Goal: Transaction & Acquisition: Purchase product/service

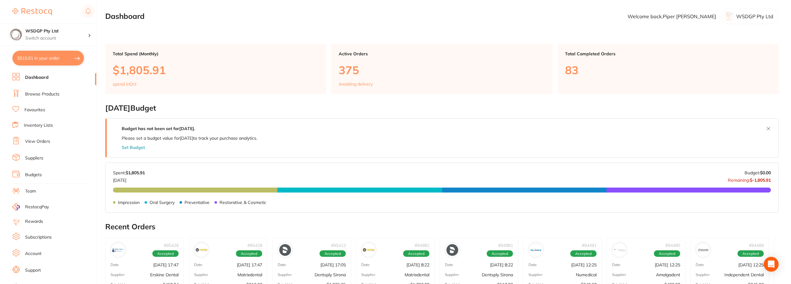
click at [44, 62] on button "$515.01 in your order" at bounding box center [48, 58] width 72 height 15
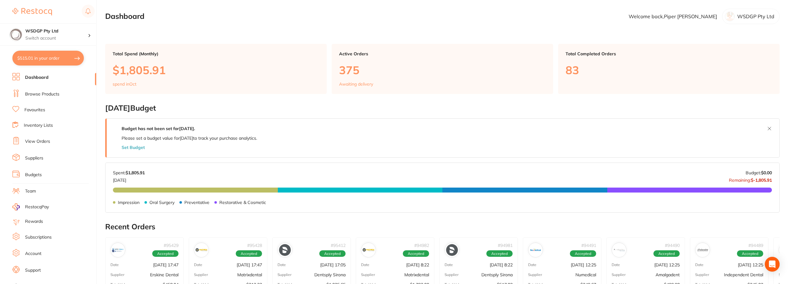
checkbox input "true"
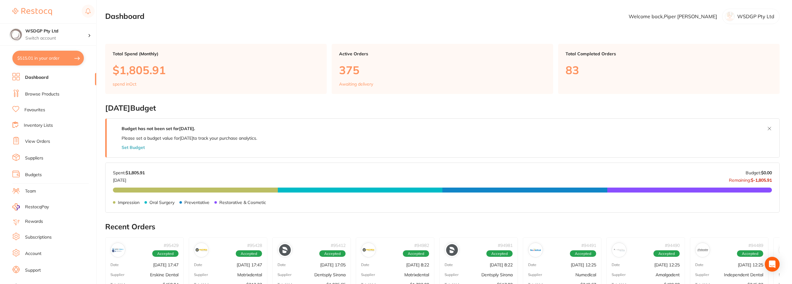
checkbox input "true"
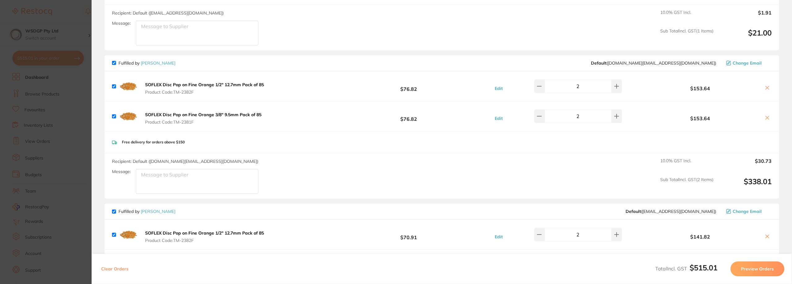
scroll to position [124, 0]
click at [766, 86] on icon at bounding box center [767, 87] width 3 height 3
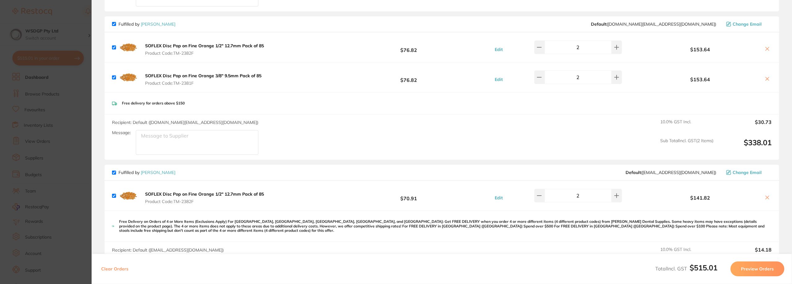
scroll to position [217, 0]
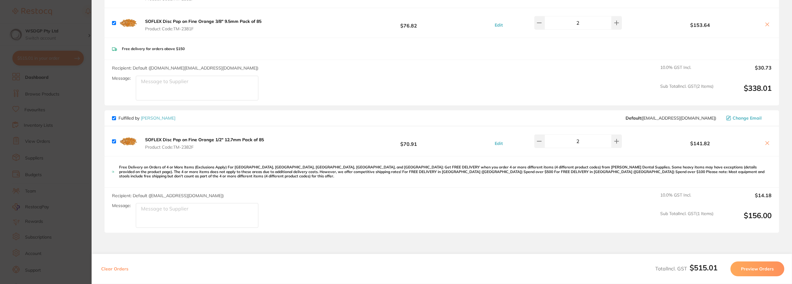
click at [765, 143] on icon at bounding box center [767, 143] width 5 height 5
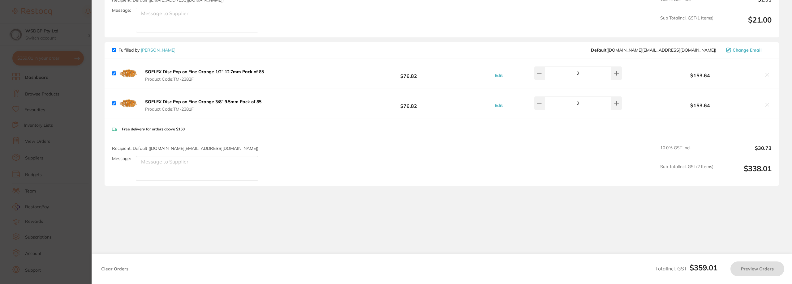
checkbox input "true"
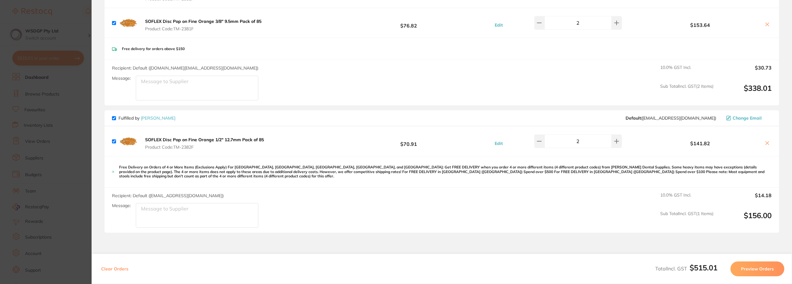
click at [770, 72] on output "$30.73" at bounding box center [745, 72] width 53 height 14
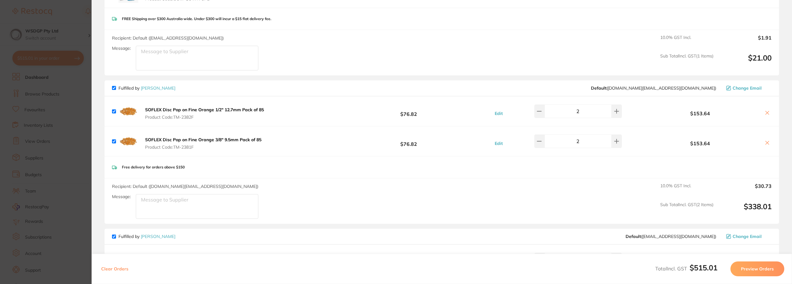
scroll to position [93, 0]
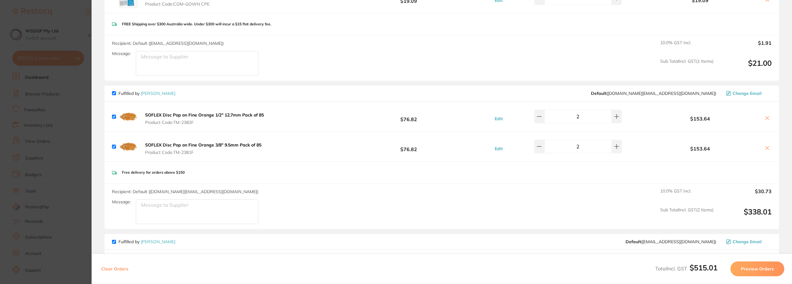
click at [46, 82] on section "Update RRP Set your pre negotiated price for this item. Item Agreed RRP (excl. …" at bounding box center [396, 142] width 792 height 284
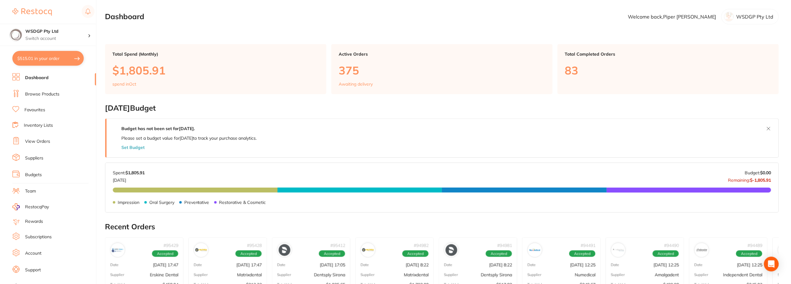
scroll to position [0, 0]
click at [163, 23] on section "Dashboard Welcome back, [PERSON_NAME] WSDGP Pty Ltd" at bounding box center [441, 16] width 673 height 15
click at [65, 56] on button "$515.01 in your order" at bounding box center [48, 58] width 72 height 15
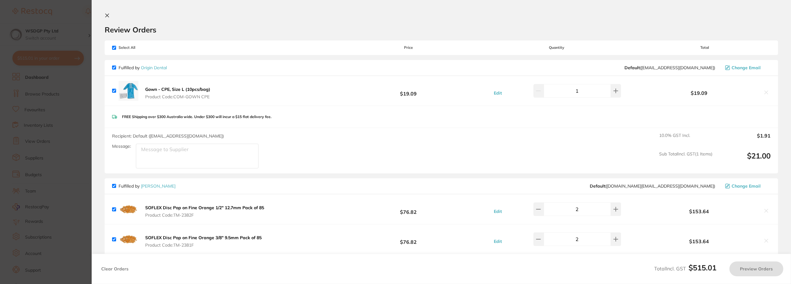
checkbox input "true"
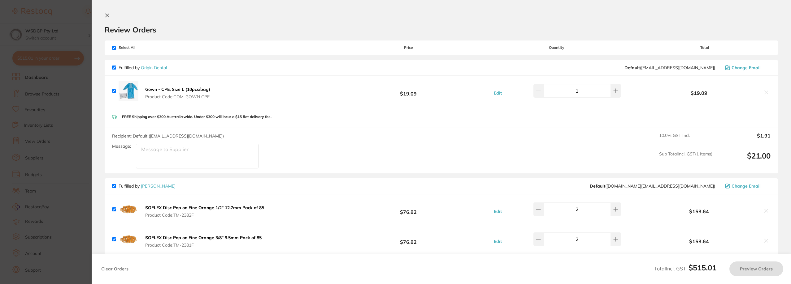
checkbox input "true"
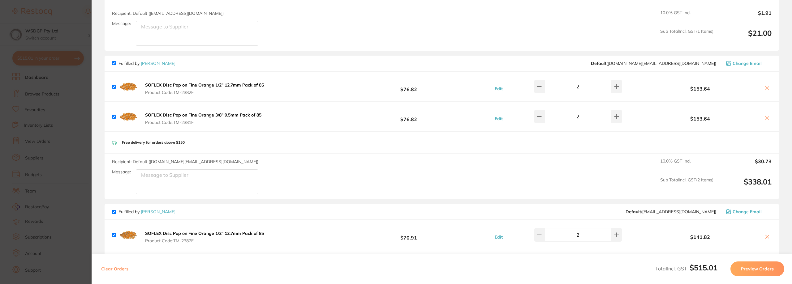
scroll to position [124, 0]
click at [766, 87] on icon at bounding box center [767, 87] width 5 height 5
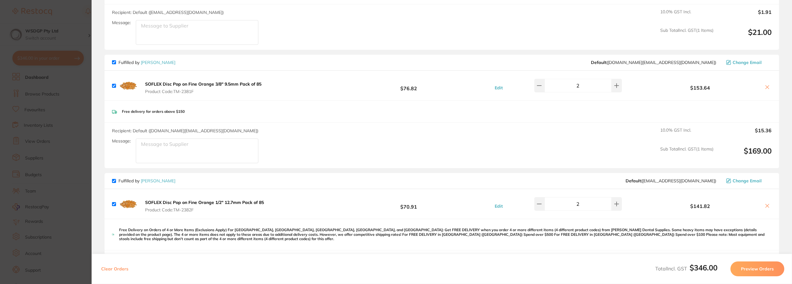
click at [766, 89] on icon at bounding box center [767, 87] width 5 height 5
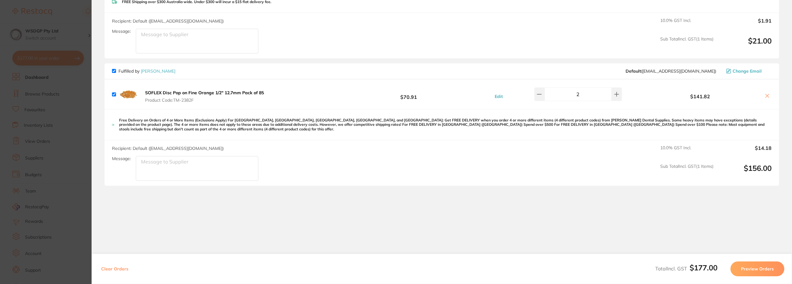
scroll to position [115, 0]
click at [767, 95] on icon at bounding box center [767, 95] width 3 height 3
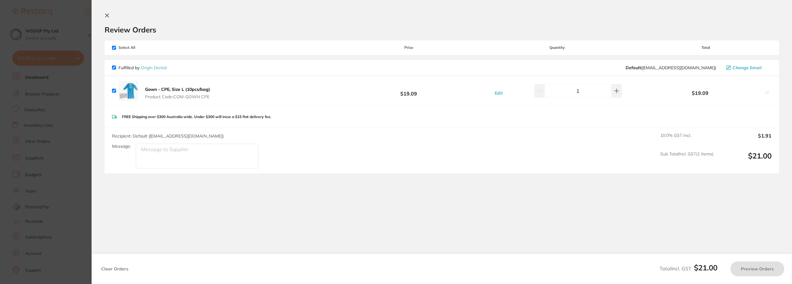
checkbox input "true"
click at [28, 80] on section "Update RRP Set your pre negotiated price for this item. Item Agreed RRP (excl. …" at bounding box center [396, 142] width 792 height 284
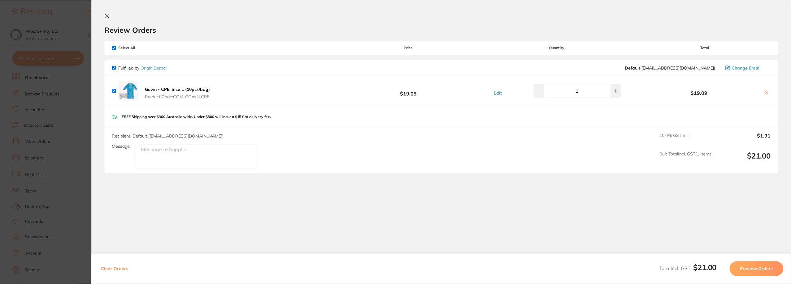
scroll to position [0, 0]
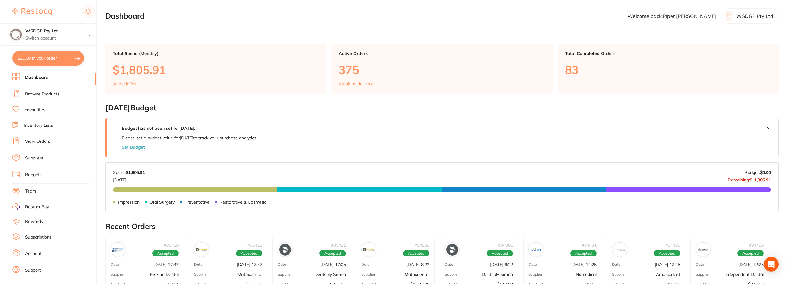
click at [35, 99] on li "Browse Products" at bounding box center [54, 94] width 84 height 9
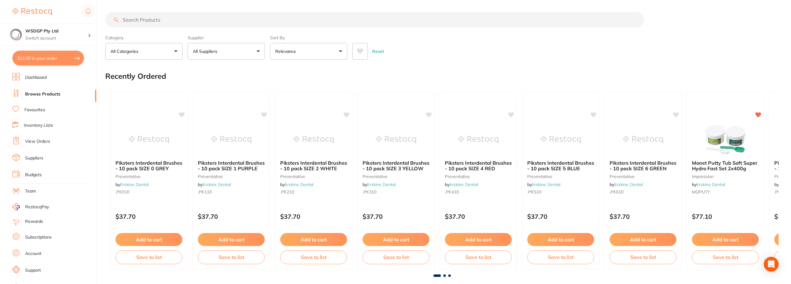
click at [38, 111] on link "Favourites" at bounding box center [34, 110] width 21 height 6
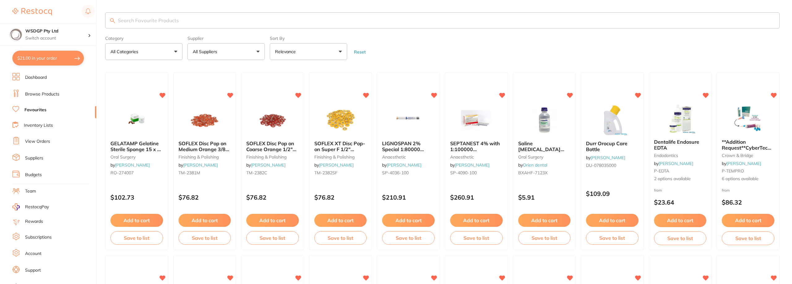
click at [195, 24] on input "search" at bounding box center [442, 20] width 675 height 16
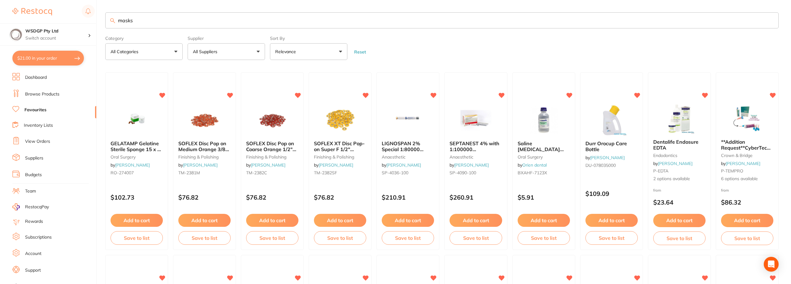
type input "masks"
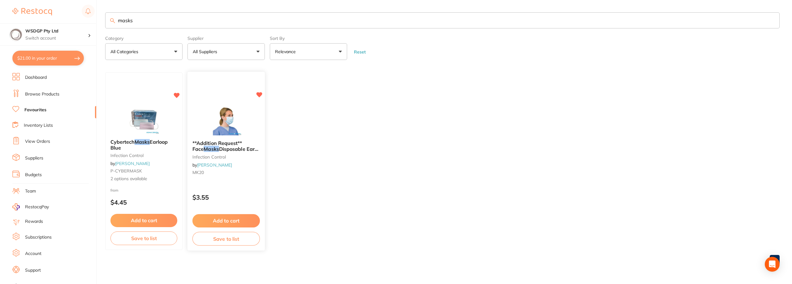
click at [214, 221] on button "Add to cart" at bounding box center [226, 221] width 67 height 13
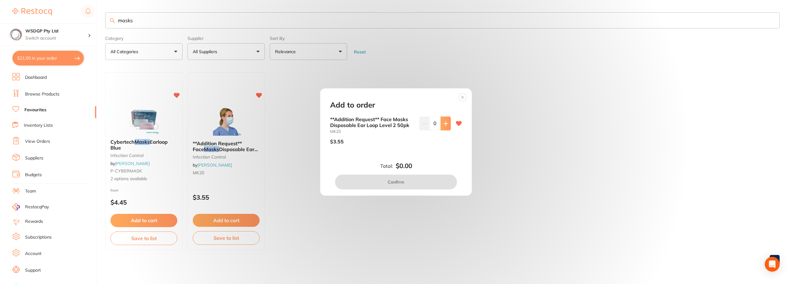
click at [441, 123] on button at bounding box center [446, 124] width 10 height 14
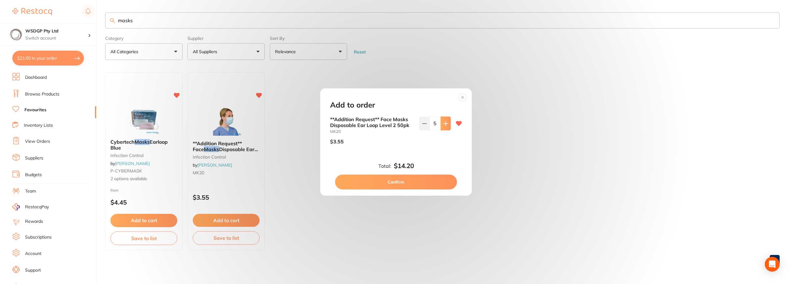
click at [441, 123] on button at bounding box center [446, 124] width 10 height 14
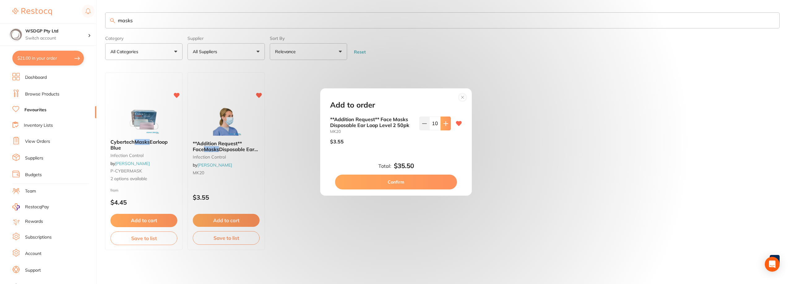
click at [441, 123] on button at bounding box center [446, 124] width 10 height 14
click at [444, 124] on icon at bounding box center [446, 123] width 5 height 5
click at [425, 124] on icon at bounding box center [425, 124] width 4 height 0
type input "10"
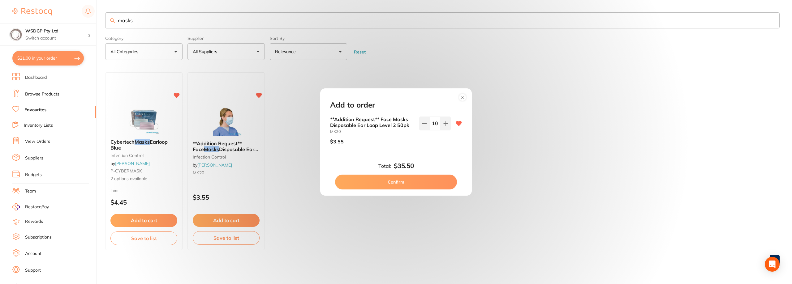
click at [416, 180] on button "Confirm" at bounding box center [396, 182] width 122 height 15
checkbox input "false"
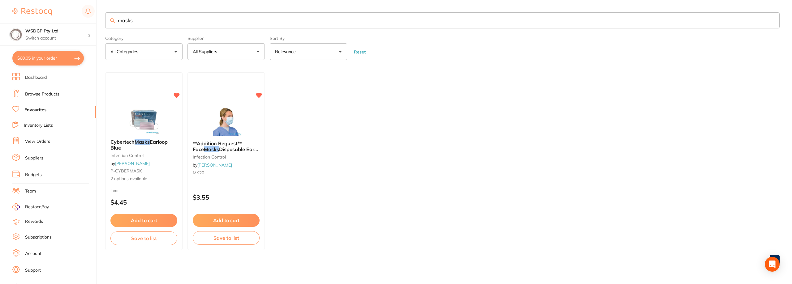
drag, startPoint x: 143, startPoint y: 16, endPoint x: 92, endPoint y: 21, distance: 52.0
click at [92, 21] on div "$60.05 WSDGP Pty Ltd Switch account WSDGP Pty Ltd Warrnambool Smile Dental Gate…" at bounding box center [396, 142] width 792 height 284
type input "savacol"
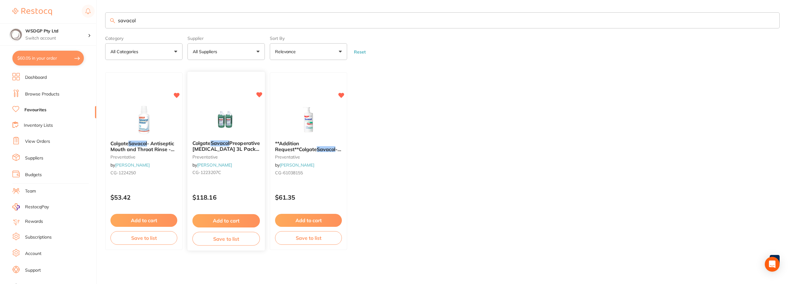
click at [236, 151] on span "Preoperative Mouth Rinse 3L Pack of 2" at bounding box center [226, 150] width 67 height 18
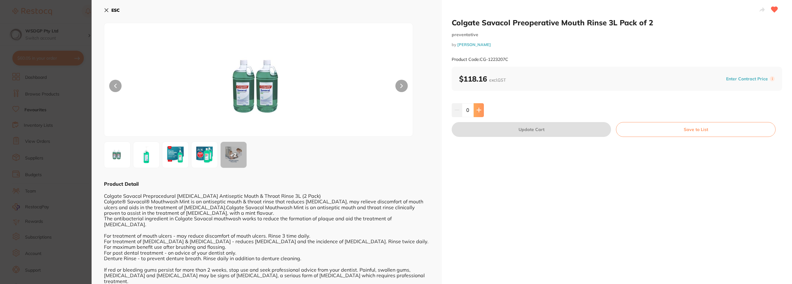
click at [483, 111] on button at bounding box center [479, 110] width 10 height 14
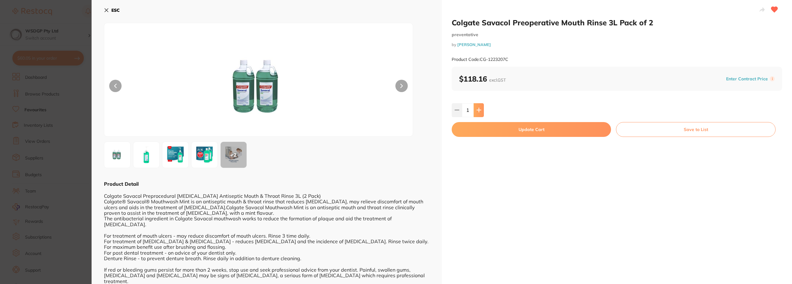
click at [483, 111] on button at bounding box center [479, 110] width 10 height 14
type input "2"
click at [484, 131] on button "Update Cart" at bounding box center [531, 129] width 159 height 15
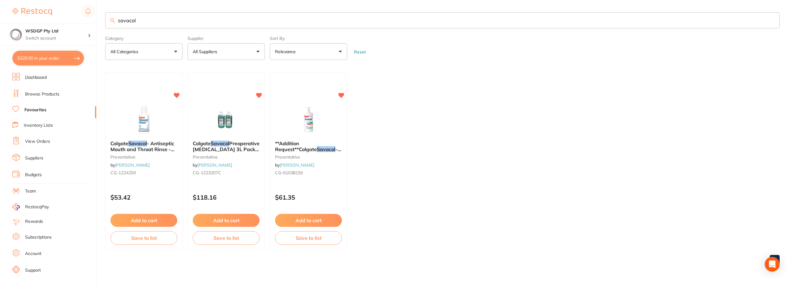
drag, startPoint x: 171, startPoint y: 18, endPoint x: 81, endPoint y: 23, distance: 90.2
click at [81, 23] on div "$320.00 WSDGP Pty Ltd Switch account WSDGP Pty Ltd Warrnambool Smile Dental Gat…" at bounding box center [396, 142] width 792 height 284
type input "cotton pallets"
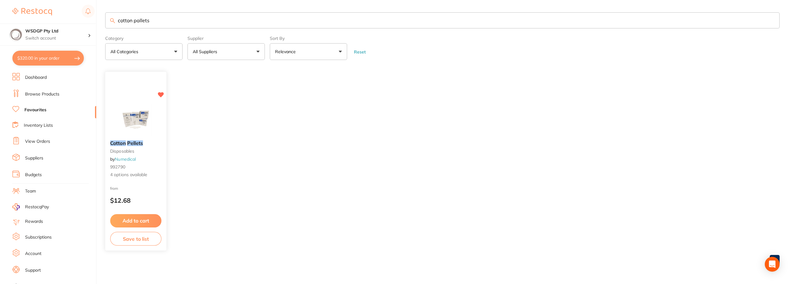
click at [135, 148] on div "Cotton Pellets disposables by Numedical 992790 4 options available" at bounding box center [135, 160] width 61 height 48
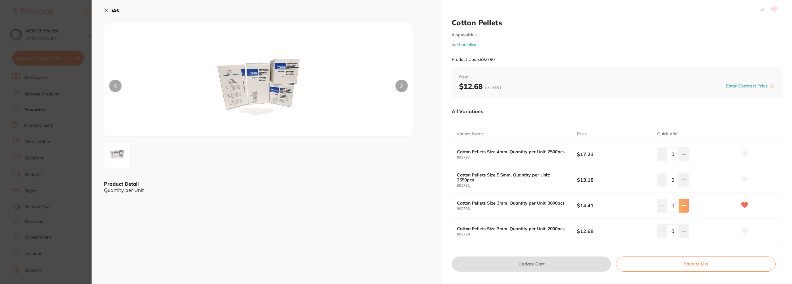
click at [682, 207] on icon at bounding box center [684, 205] width 5 height 5
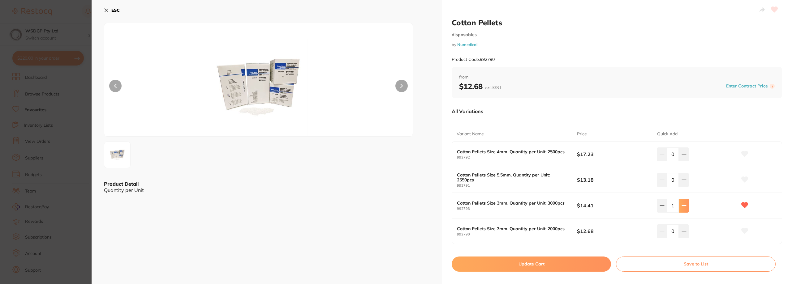
click at [682, 207] on icon at bounding box center [684, 205] width 5 height 5
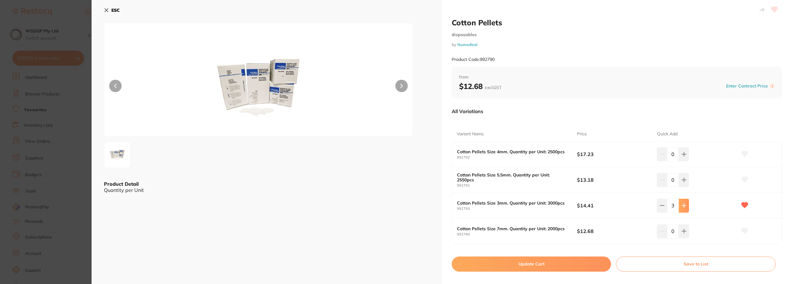
click at [682, 207] on icon at bounding box center [684, 205] width 5 height 5
type input "10"
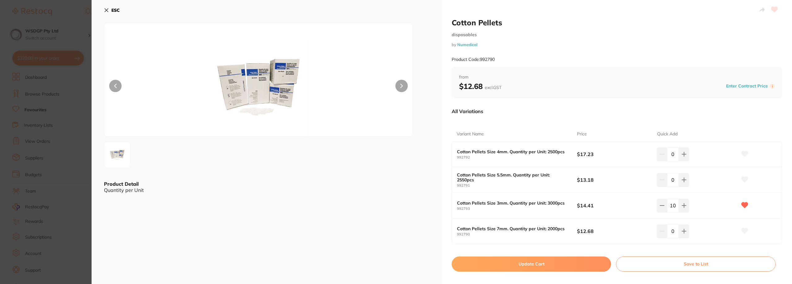
click at [568, 265] on button "Update Cart" at bounding box center [531, 264] width 159 height 15
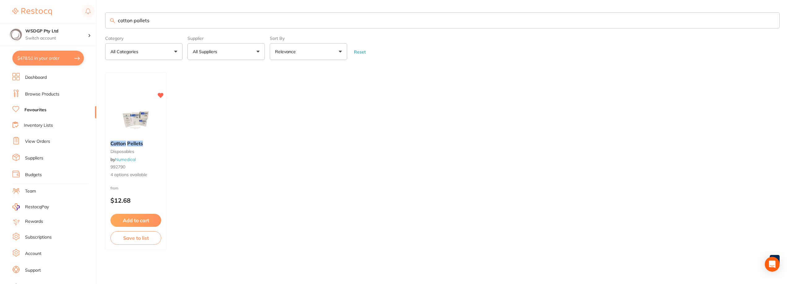
drag, startPoint x: 150, startPoint y: 16, endPoint x: 57, endPoint y: 17, distance: 93.2
click at [60, 17] on div "$478.51 WSDGP Pty Ltd Switch account WSDGP Pty Ltd Warrnambool Smile Dental Gat…" at bounding box center [396, 142] width 792 height 284
type input "prophy"
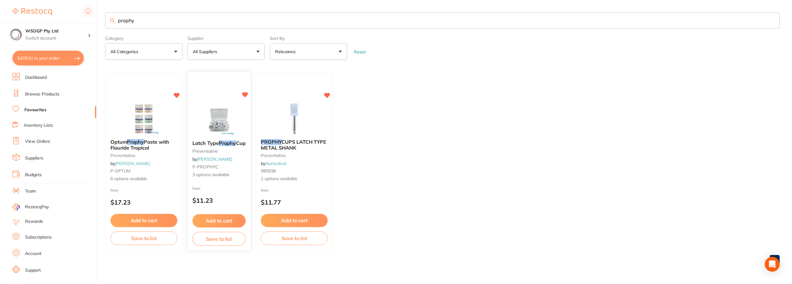
click at [231, 148] on div "Latch Type Prophy Cup preventative by Adam Dental P-PROPHYC 3 options available" at bounding box center [219, 160] width 63 height 48
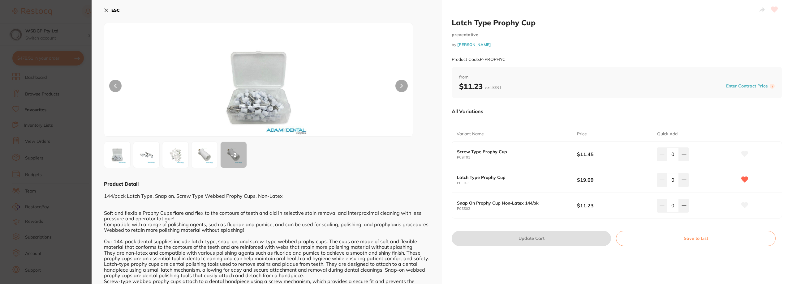
click at [32, 133] on section "Latch Type Prophy Cup preventative by Adam Dental Product Code: P-PROPHYC ESC +…" at bounding box center [396, 142] width 792 height 284
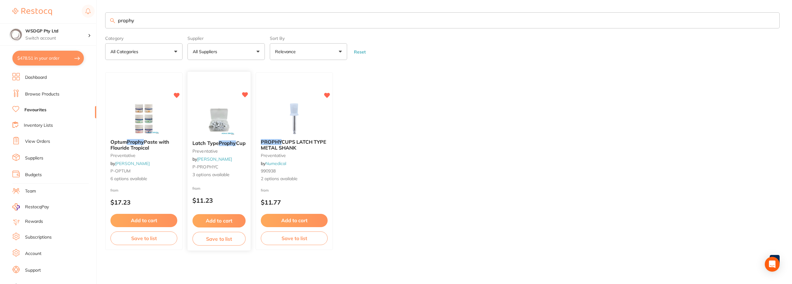
click at [221, 147] on div "Latch Type Prophy Cup preventative by Adam Dental P-PROPHYC 3 options available" at bounding box center [219, 160] width 63 height 48
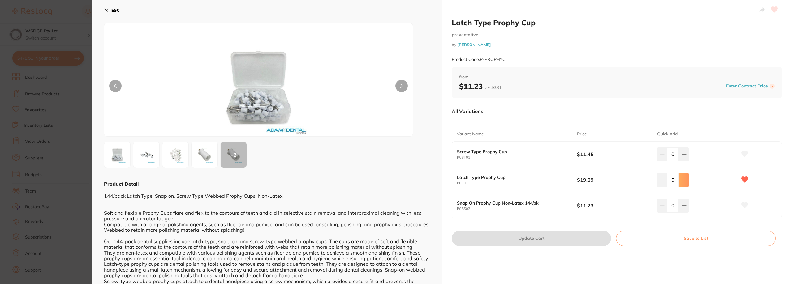
click at [682, 183] on icon at bounding box center [684, 180] width 5 height 5
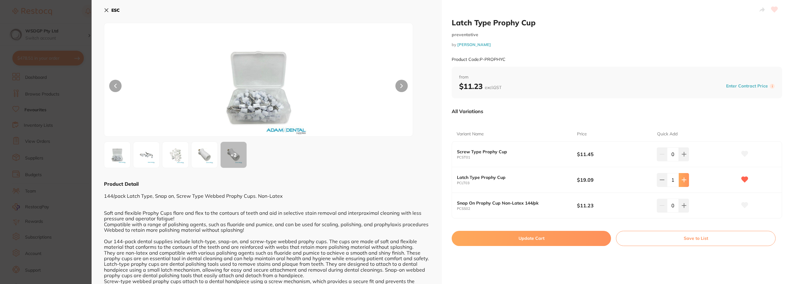
click at [682, 183] on icon at bounding box center [684, 180] width 5 height 5
click at [663, 183] on icon at bounding box center [662, 180] width 5 height 5
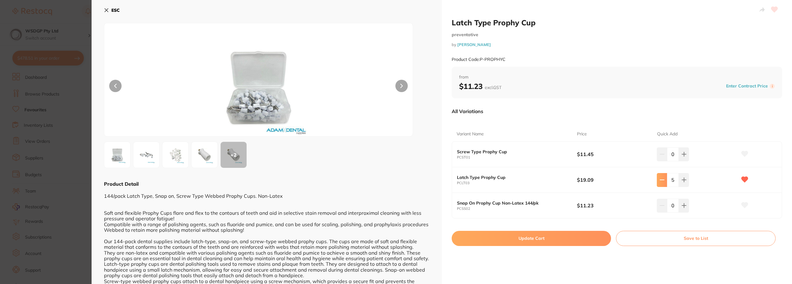
type input "4"
click at [583, 240] on button "Update Cart" at bounding box center [531, 238] width 159 height 15
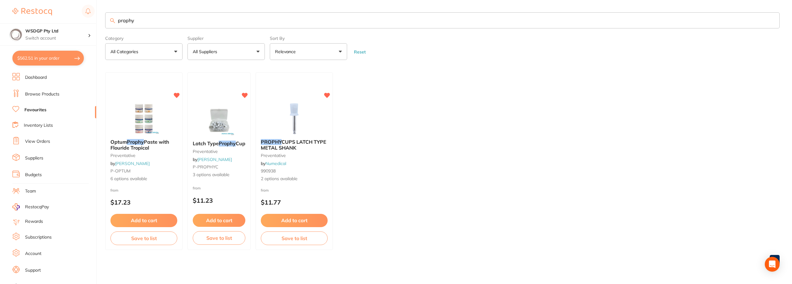
drag, startPoint x: 548, startPoint y: 188, endPoint x: 528, endPoint y: 186, distance: 19.6
click at [548, 188] on ul "Optum Prophy Paste with Flouride Tropical preventative by Adam Dental P-OPTUM 6…" at bounding box center [442, 161] width 675 height 178
drag, startPoint x: 198, startPoint y: 19, endPoint x: 119, endPoint y: 34, distance: 79.8
click at [124, 34] on section "prophy Category All Categories All Categories preventative Clear Category false…" at bounding box center [442, 36] width 675 height 48
click at [136, 21] on input "prophy" at bounding box center [442, 20] width 675 height 16
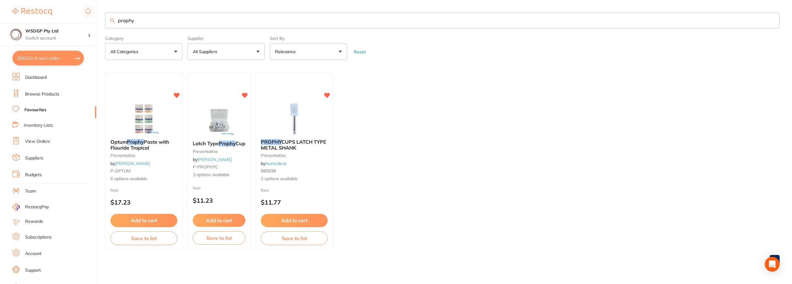
drag, startPoint x: 136, startPoint y: 21, endPoint x: 113, endPoint y: 24, distance: 22.8
click at [113, 24] on input "prophy" at bounding box center [442, 20] width 675 height 16
type input "oflex disc"
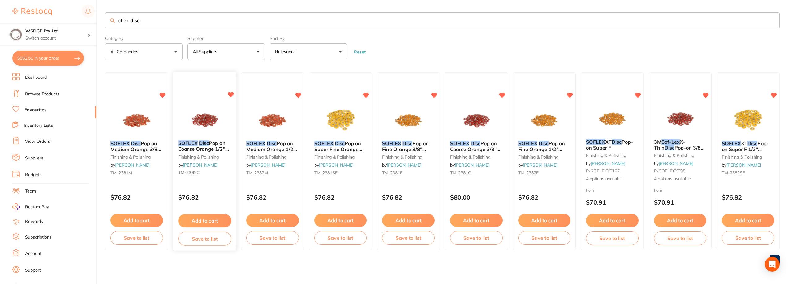
click at [196, 145] on em "SOFLEX" at bounding box center [188, 144] width 20 height 6
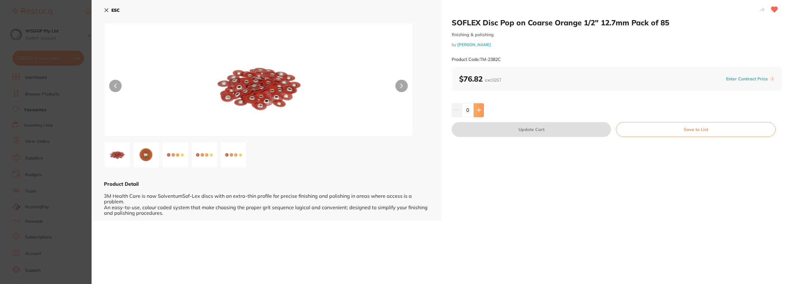
click at [477, 109] on icon at bounding box center [479, 110] width 5 height 5
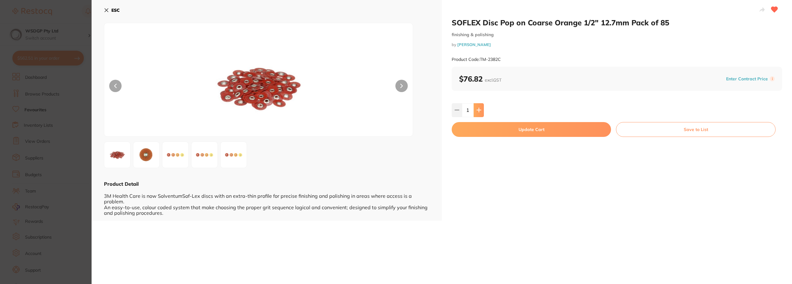
click at [477, 109] on icon at bounding box center [479, 110] width 5 height 5
type input "2"
click at [478, 133] on button "Update Cart" at bounding box center [531, 129] width 159 height 15
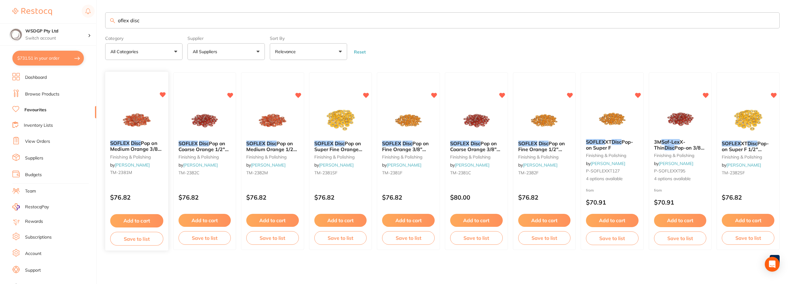
click at [135, 144] on em "Disc" at bounding box center [136, 144] width 10 height 6
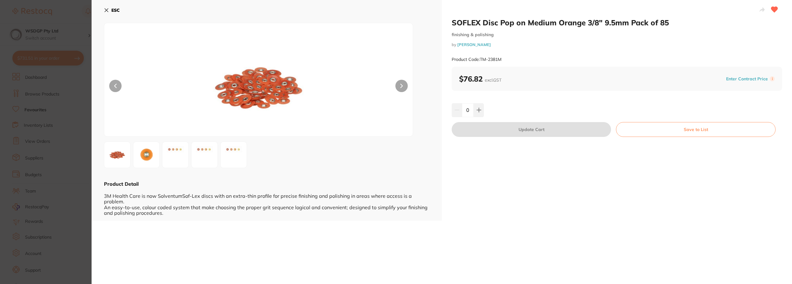
drag, startPoint x: 59, startPoint y: 120, endPoint x: 93, endPoint y: 120, distance: 33.1
click at [60, 120] on section "SOFLEX Disc Pop on Medium Orange 3/8" 9.5mm Pack of 85 finishing & polishing by…" at bounding box center [396, 142] width 792 height 284
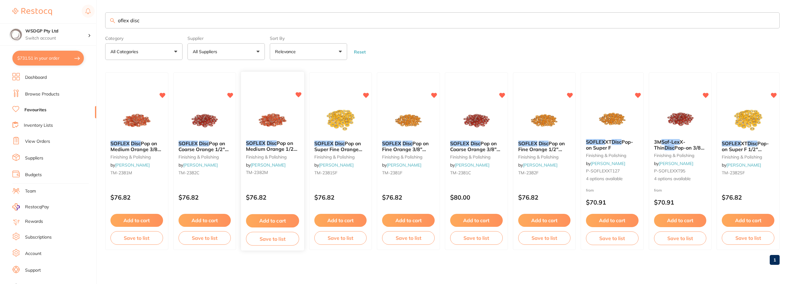
click at [270, 150] on span "Pop on Medium Orange 1/2" 12.7mm Pack of 85" at bounding box center [271, 150] width 51 height 18
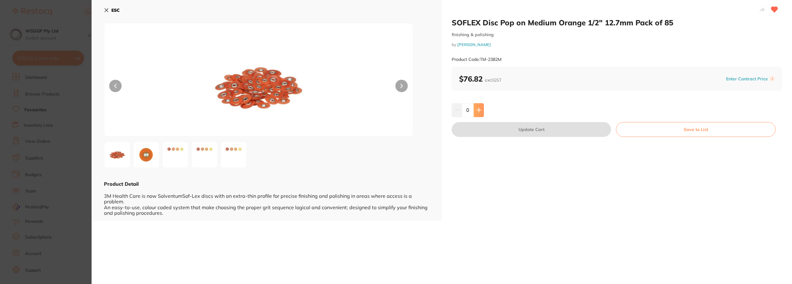
click at [477, 113] on icon at bounding box center [479, 110] width 5 height 5
type input "2"
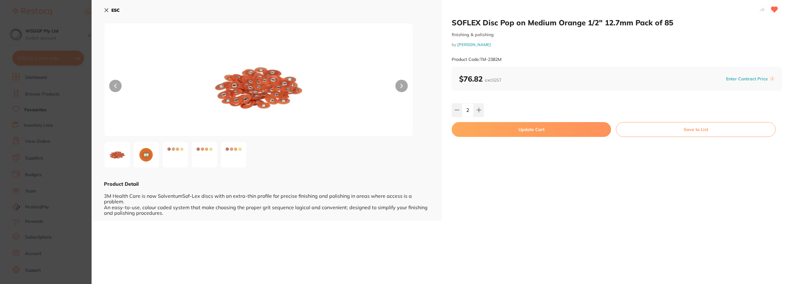
click at [477, 127] on button "Update Cart" at bounding box center [531, 129] width 159 height 15
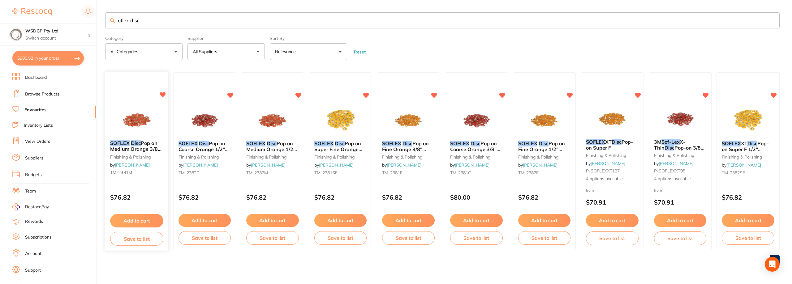
click at [156, 154] on div "SOFLEX Disc Pop on Medium Orange 3/8" 9.5mm Pack of 85 finishing & polishing by…" at bounding box center [136, 159] width 63 height 47
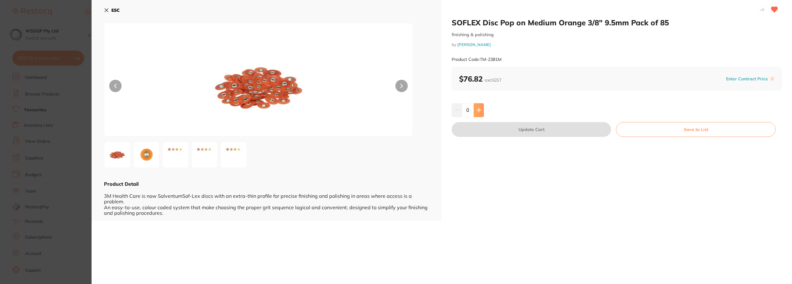
click at [480, 106] on button at bounding box center [479, 110] width 10 height 14
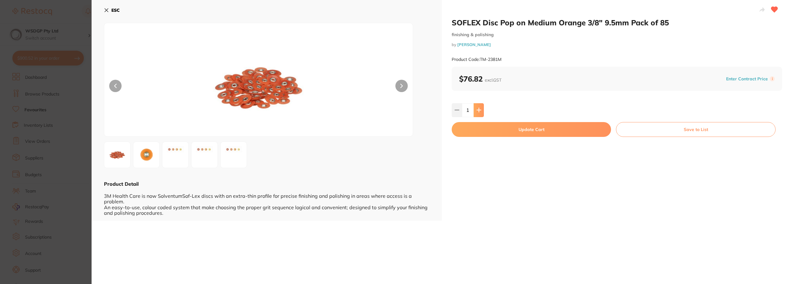
click at [480, 106] on button at bounding box center [479, 110] width 10 height 14
type input "2"
click at [480, 126] on button "Update Cart" at bounding box center [531, 129] width 159 height 15
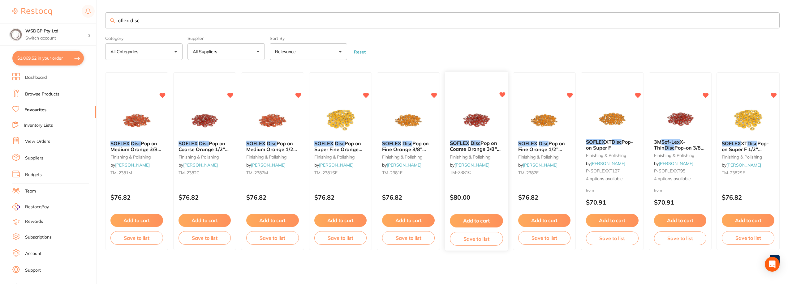
click at [475, 145] on em "Disc" at bounding box center [476, 144] width 10 height 6
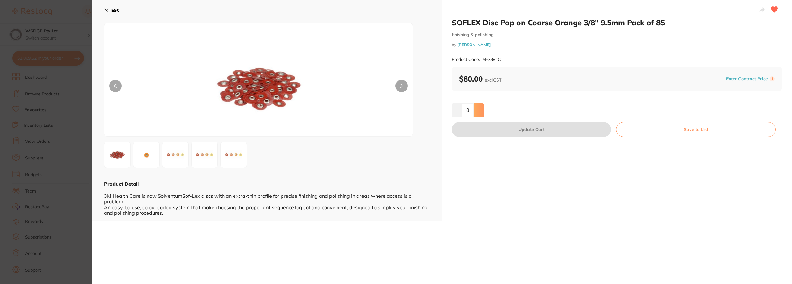
click at [479, 108] on icon at bounding box center [479, 110] width 4 height 4
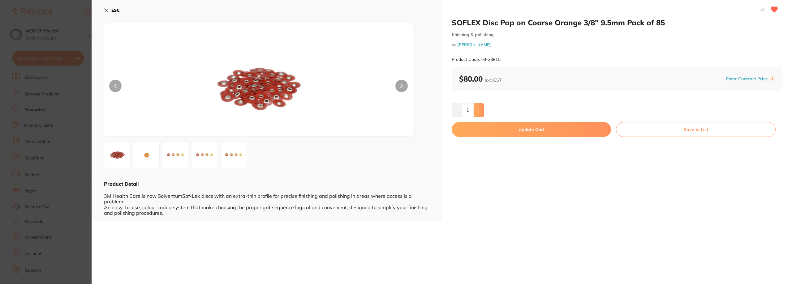
drag, startPoint x: 479, startPoint y: 108, endPoint x: 479, endPoint y: 117, distance: 8.4
click at [479, 109] on icon at bounding box center [479, 110] width 4 height 4
type input "2"
click at [482, 128] on button "Update Cart" at bounding box center [531, 129] width 159 height 15
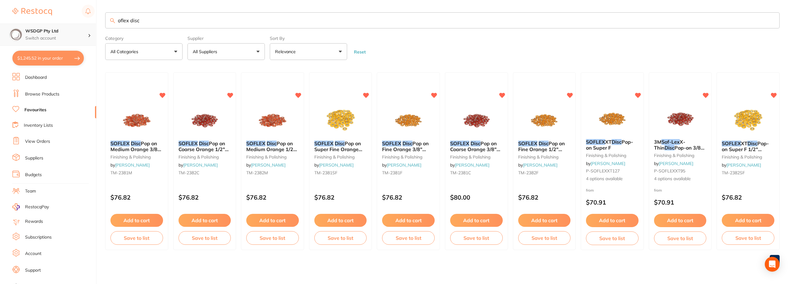
scroll to position [0, 0]
drag, startPoint x: 172, startPoint y: 23, endPoint x: 66, endPoint y: 25, distance: 105.9
click at [66, 25] on div "$1,245.52 WSDGP Pty Ltd Switch account WSDGP Pty Ltd Warrnambool Smile Dental G…" at bounding box center [396, 142] width 792 height 284
type input "dry tip"
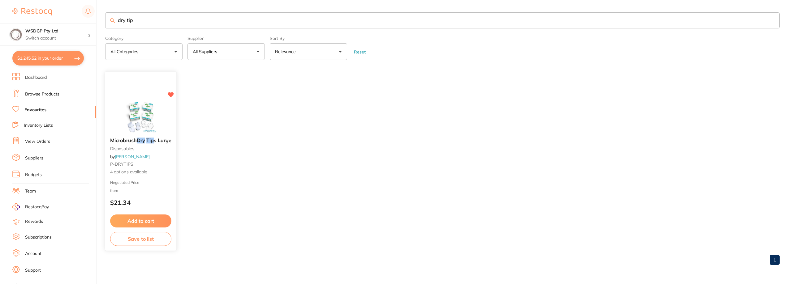
click at [149, 147] on small "disposables" at bounding box center [140, 148] width 61 height 5
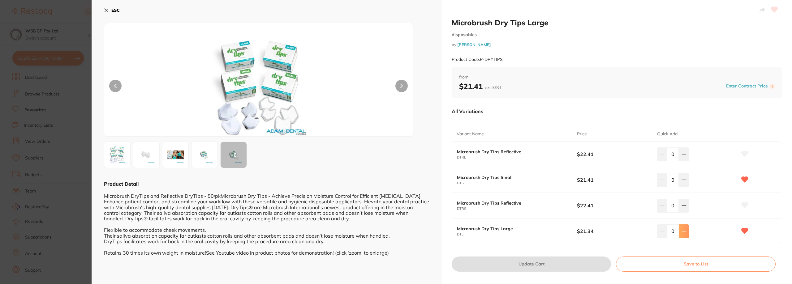
click at [686, 230] on button at bounding box center [684, 232] width 10 height 14
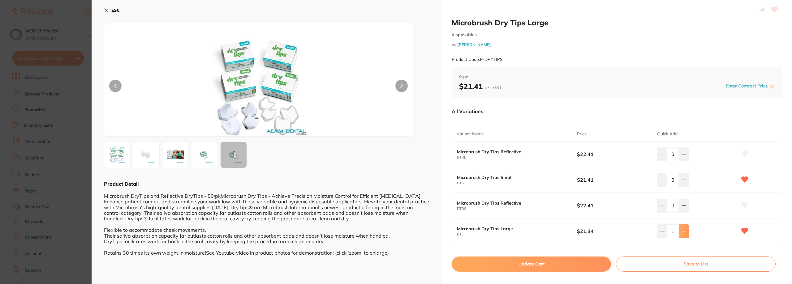
click at [686, 230] on button at bounding box center [684, 232] width 10 height 14
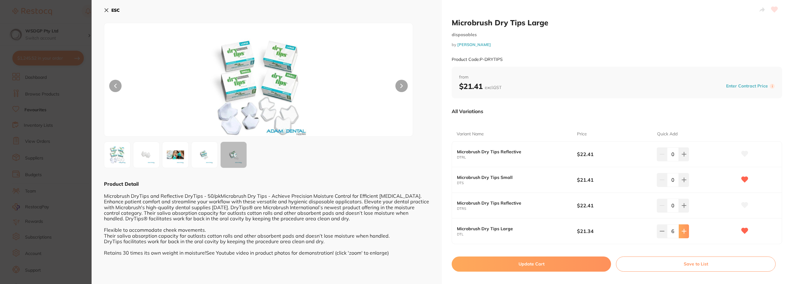
click at [686, 230] on button at bounding box center [684, 232] width 10 height 14
click at [660, 233] on icon at bounding box center [662, 231] width 5 height 5
type input "6"
click at [582, 258] on button "Update Cart" at bounding box center [531, 264] width 159 height 15
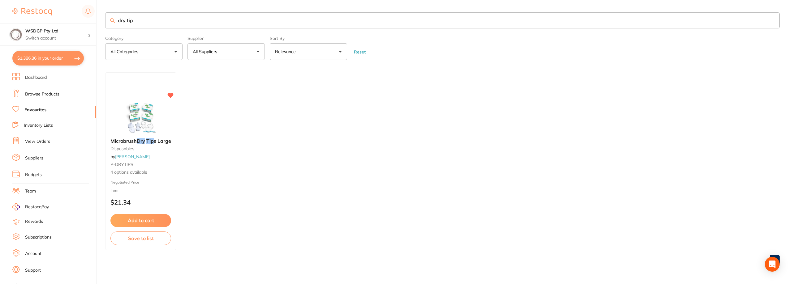
drag, startPoint x: 141, startPoint y: 25, endPoint x: 76, endPoint y: 21, distance: 65.1
click at [76, 21] on div "$1,386.36 WSDGP Pty Ltd Switch account WSDGP Pty Ltd Warrnambool Smile Dental G…" at bounding box center [396, 142] width 792 height 284
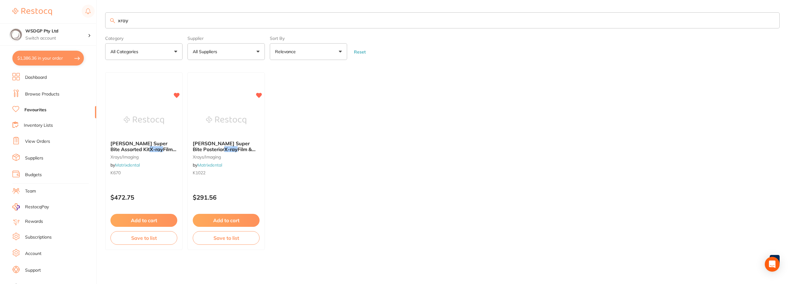
drag, startPoint x: 132, startPoint y: 20, endPoint x: 113, endPoint y: 20, distance: 18.6
click at [113, 20] on div "xray" at bounding box center [442, 20] width 675 height 16
type input "barrier"
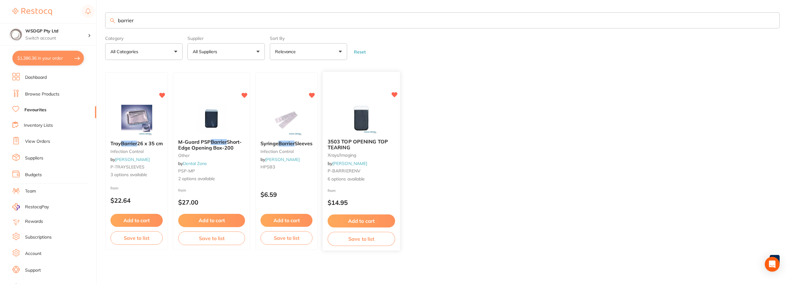
click at [372, 141] on span "3503 TOP OPENING TOP TEARING" at bounding box center [358, 145] width 60 height 12
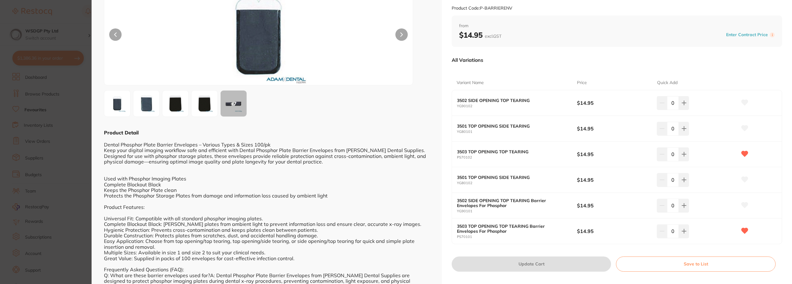
scroll to position [62, 0]
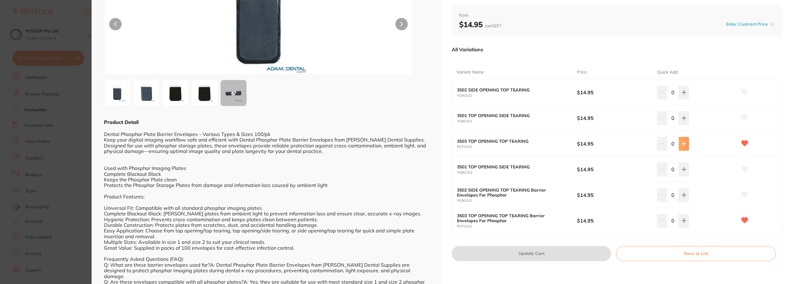
click at [688, 147] on button at bounding box center [684, 144] width 10 height 14
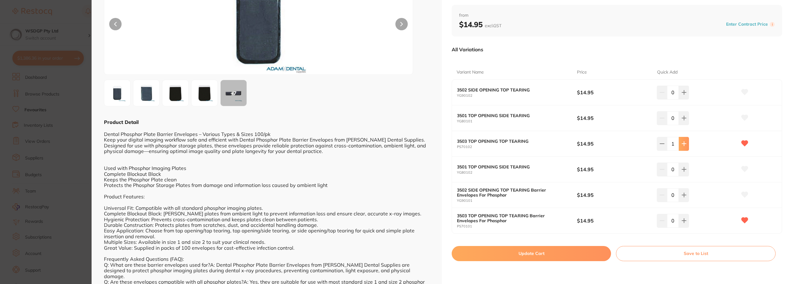
click at [688, 147] on button at bounding box center [684, 144] width 10 height 14
type input "4"
click at [553, 252] on button "Update Cart" at bounding box center [531, 253] width 159 height 15
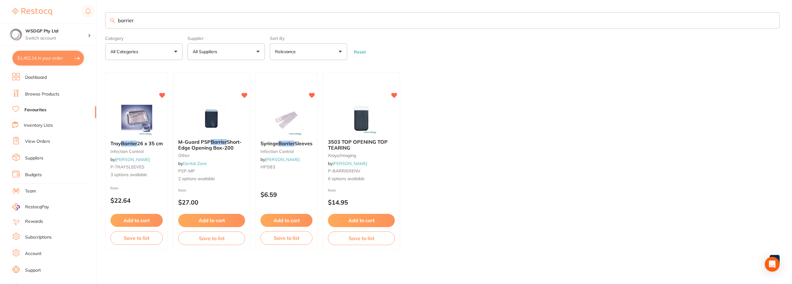
drag, startPoint x: 153, startPoint y: 23, endPoint x: 85, endPoint y: 21, distance: 68.4
click at [84, 21] on div "$1,452.14 WSDGP Pty Ltd Switch account WSDGP Pty Ltd Warrnambool Smile Dental G…" at bounding box center [396, 142] width 792 height 284
type input "rotary"
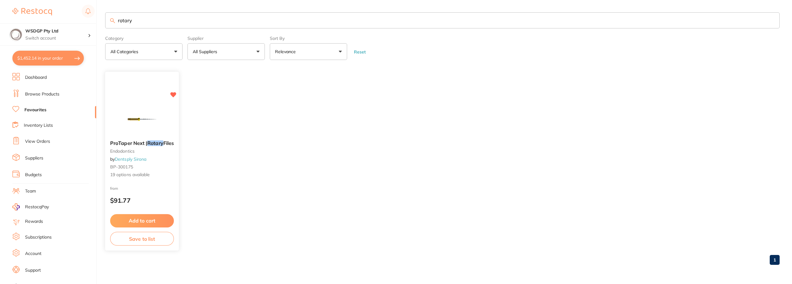
click at [139, 149] on small "endodontics" at bounding box center [142, 151] width 64 height 5
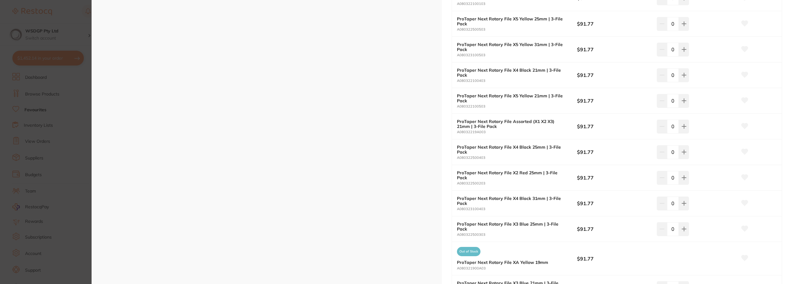
scroll to position [217, 0]
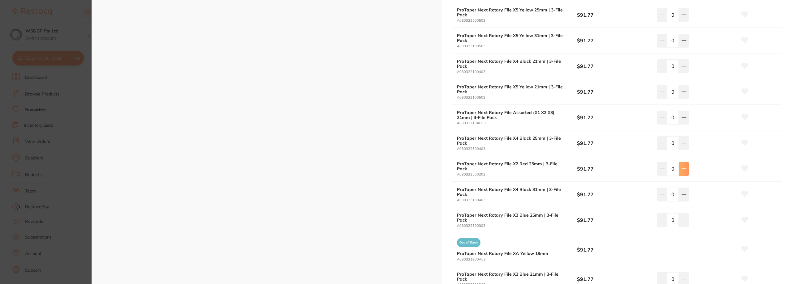
click at [688, 171] on button at bounding box center [684, 169] width 10 height 14
type input "2"
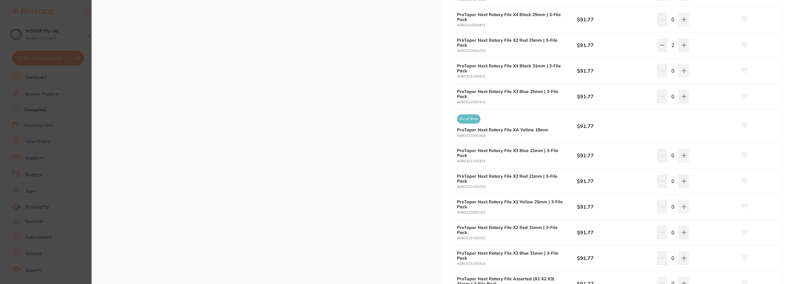
scroll to position [402, 0]
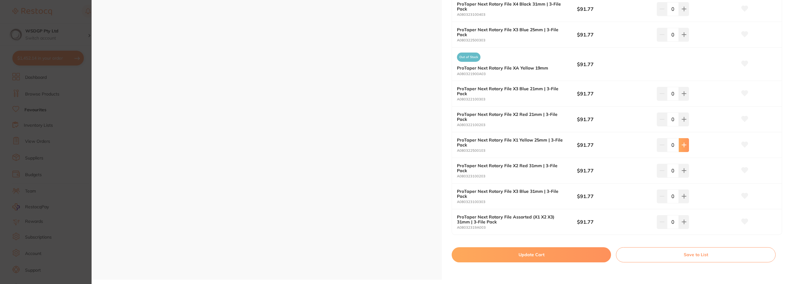
click at [682, 149] on button at bounding box center [684, 145] width 10 height 14
type input "2"
click at [682, 199] on icon at bounding box center [684, 196] width 5 height 5
type input "1"
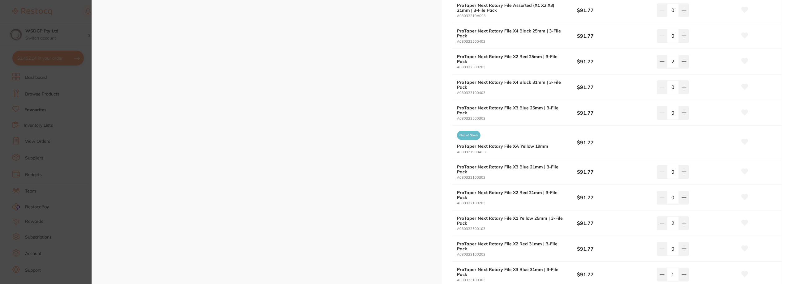
scroll to position [310, 0]
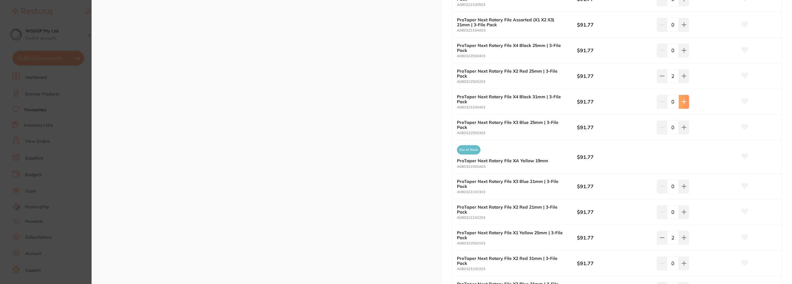
click at [682, 101] on icon at bounding box center [684, 101] width 5 height 5
type input "1"
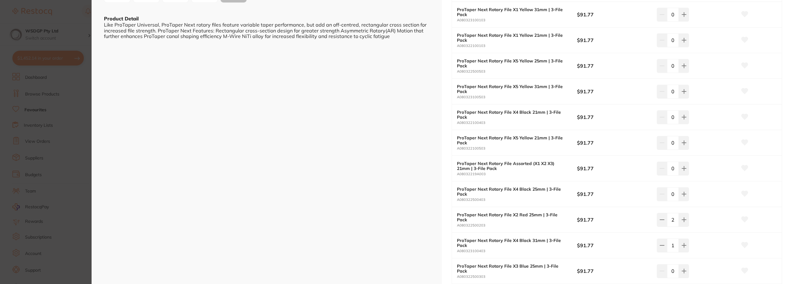
scroll to position [155, 0]
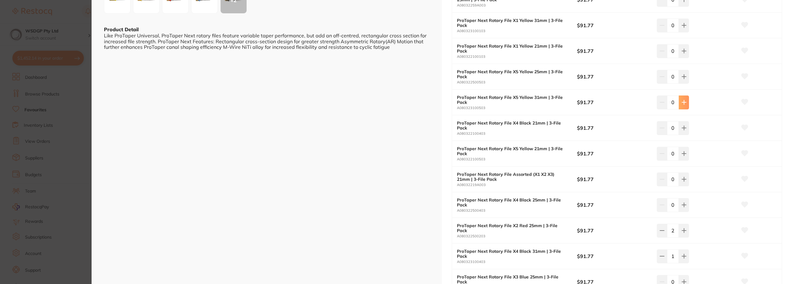
click at [684, 105] on icon at bounding box center [684, 102] width 5 height 5
type input "1"
click at [682, 25] on icon at bounding box center [684, 25] width 5 height 5
type input "1"
click at [686, 132] on button at bounding box center [684, 128] width 10 height 14
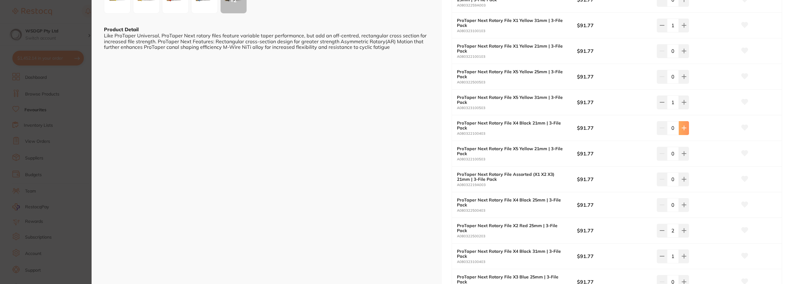
type input "1"
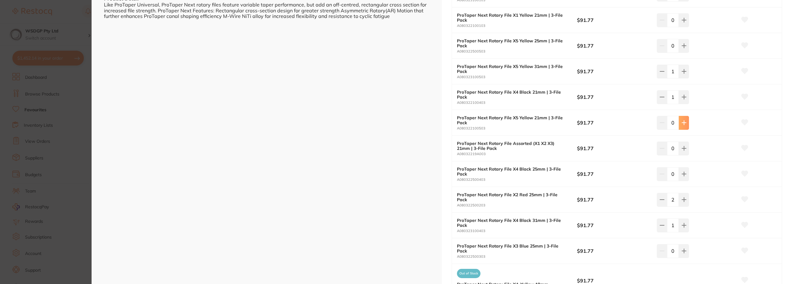
click at [686, 127] on button at bounding box center [684, 123] width 10 height 14
type input "1"
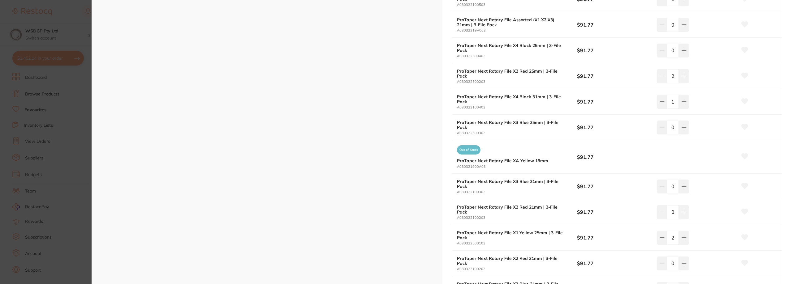
scroll to position [341, 0]
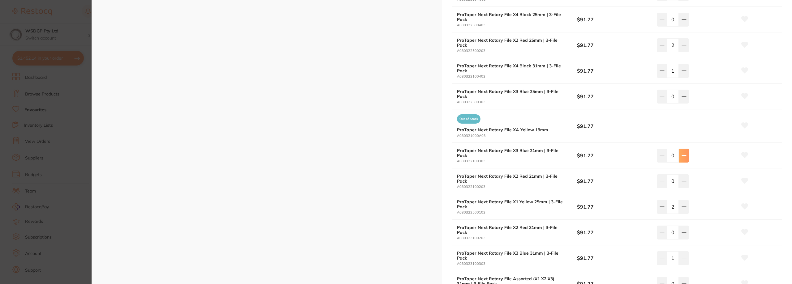
click at [684, 155] on icon at bounding box center [684, 155] width 5 height 5
type input "1"
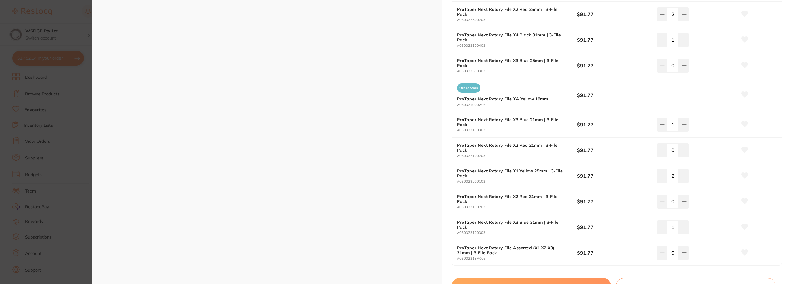
scroll to position [402, 0]
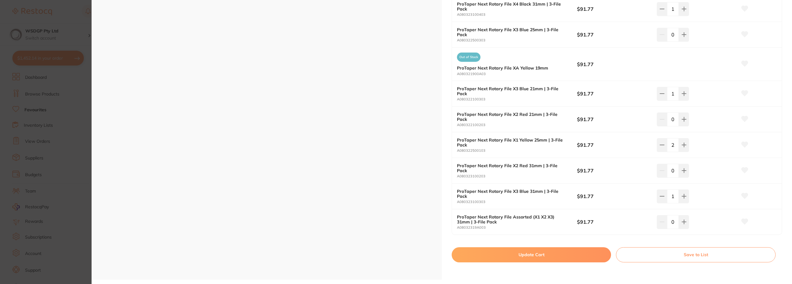
click at [504, 262] on button "Update Cart" at bounding box center [531, 255] width 159 height 15
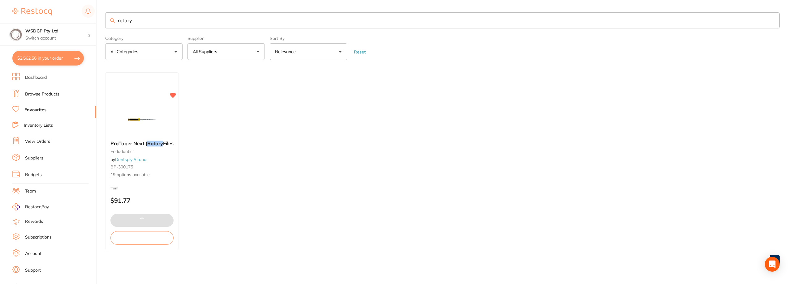
drag, startPoint x: 156, startPoint y: 19, endPoint x: 97, endPoint y: 20, distance: 59.1
click at [97, 20] on div "$2,562.56 WSDGP Pty Ltd Switch account WSDGP Pty Ltd Warrnambool Smile Dental G…" at bounding box center [396, 142] width 792 height 284
type input "gutta percha"
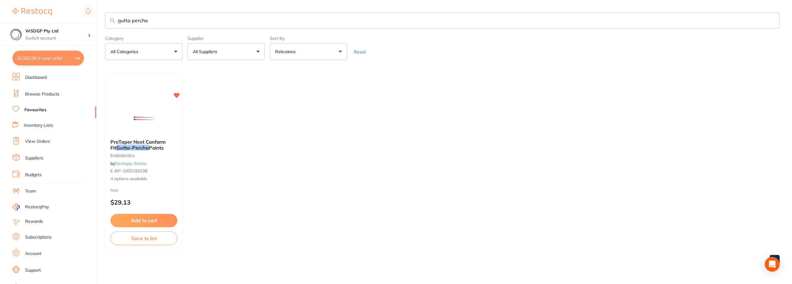
click at [154, 141] on span "ProTaper Next Conform Fit" at bounding box center [138, 145] width 55 height 12
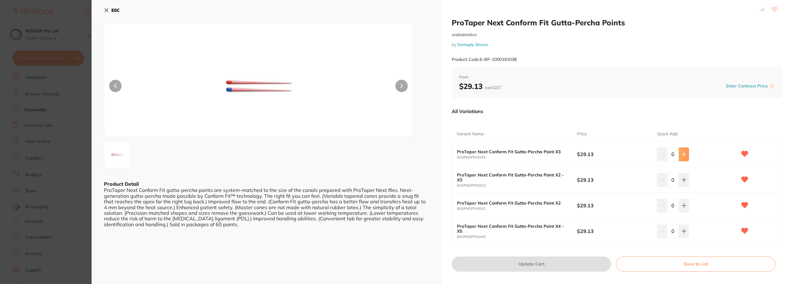
click at [680, 154] on button at bounding box center [684, 155] width 10 height 14
type input "1"
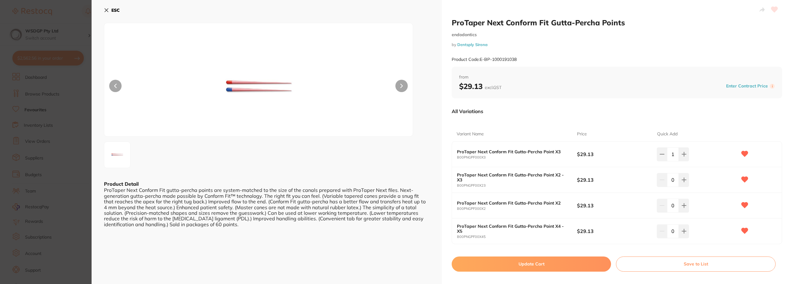
click at [689, 236] on div "0" at bounding box center [697, 232] width 80 height 14
click at [688, 235] on button at bounding box center [684, 232] width 10 height 14
type input "1"
click at [569, 261] on button "Update Cart" at bounding box center [531, 264] width 159 height 15
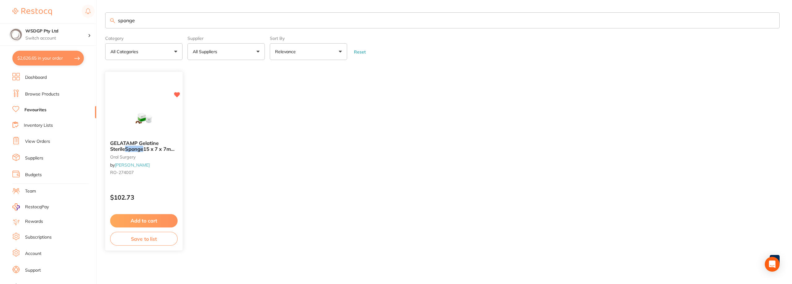
click at [150, 140] on div "GELATAMP Gelatine Sterile Sponge 15 x 7 x 7mm Tub of 50 oral surgery by Henry S…" at bounding box center [143, 159] width 77 height 47
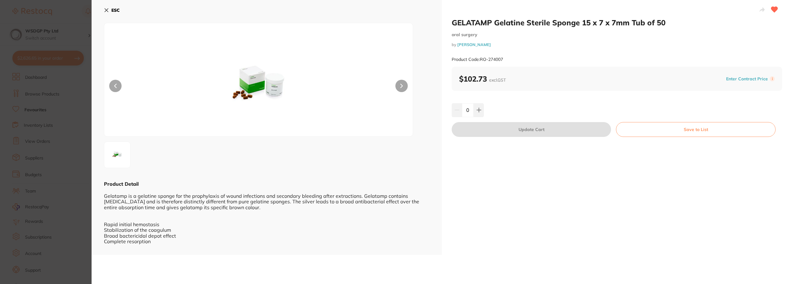
click at [22, 62] on section "GELATAMP Gelatine Sterile Sponge 15 x 7 x 7mm Tub of 50 oral surgery by Henry S…" at bounding box center [396, 142] width 792 height 284
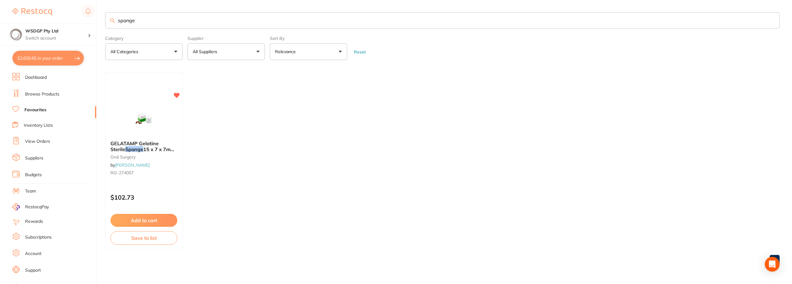
drag, startPoint x: 140, startPoint y: 23, endPoint x: 92, endPoint y: 19, distance: 47.8
click at [92, 19] on div "$2,626.65 WSDGP Pty Ltd Switch account WSDGP Pty Ltd Warrnambool Smile Dental G…" at bounding box center [396, 142] width 792 height 284
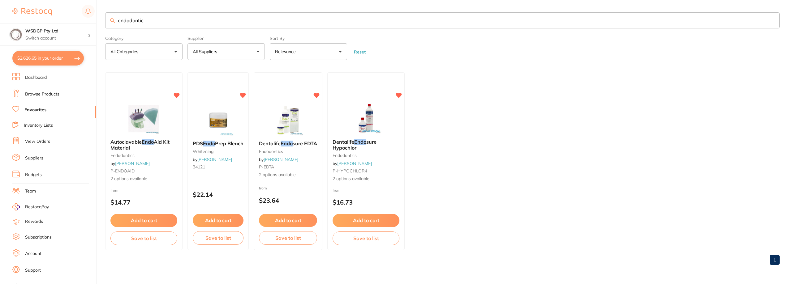
type input "endodontic"
click at [156, 145] on span "Aid Kit Material" at bounding box center [140, 145] width 59 height 12
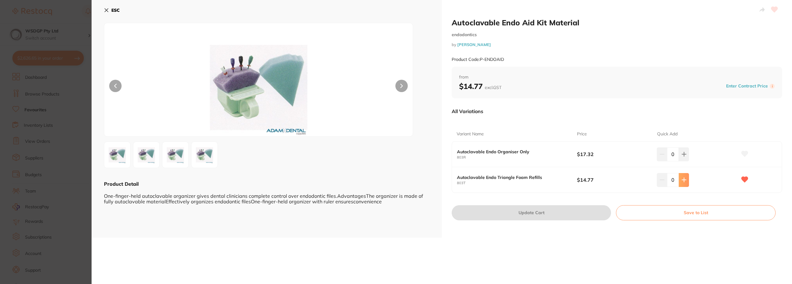
click at [685, 180] on icon at bounding box center [684, 180] width 4 height 4
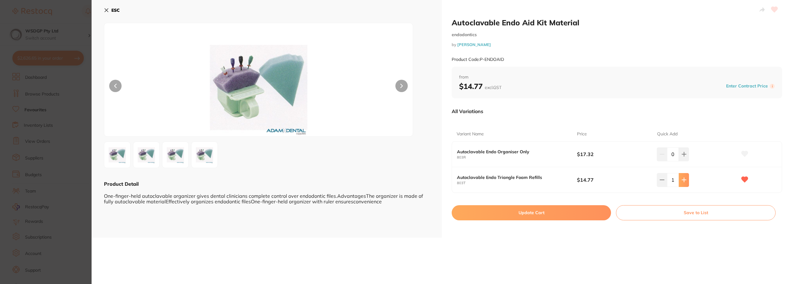
click at [685, 180] on icon at bounding box center [684, 180] width 4 height 4
type input "2"
click at [588, 219] on button "Update Cart" at bounding box center [531, 213] width 159 height 15
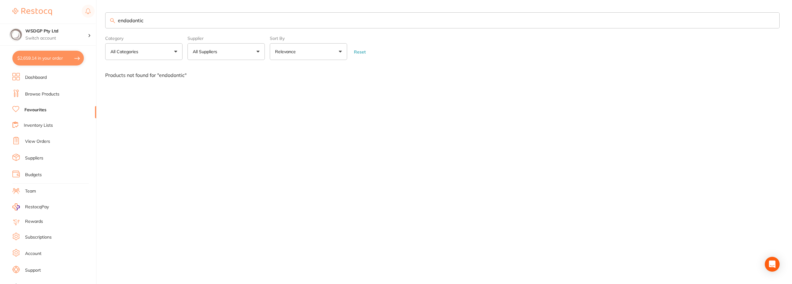
drag, startPoint x: 169, startPoint y: 20, endPoint x: 63, endPoint y: 17, distance: 106.2
click at [63, 17] on div "$2,659.14 WSDGP Pty Ltd Switch account WSDGP Pty Ltd Warrnambool Smile Dental G…" at bounding box center [396, 142] width 792 height 284
type input "pouch"
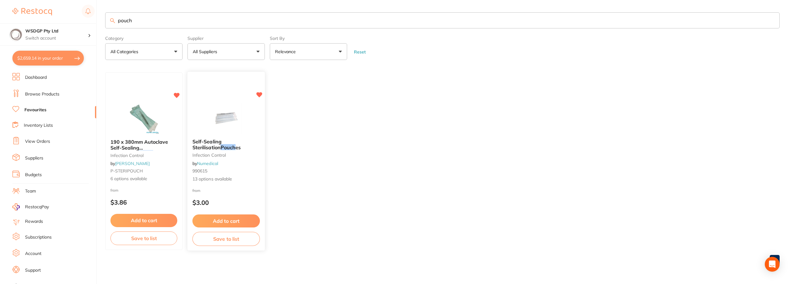
click at [245, 147] on b "Self-Sealing Sterilisation Pouch es" at bounding box center [226, 144] width 67 height 11
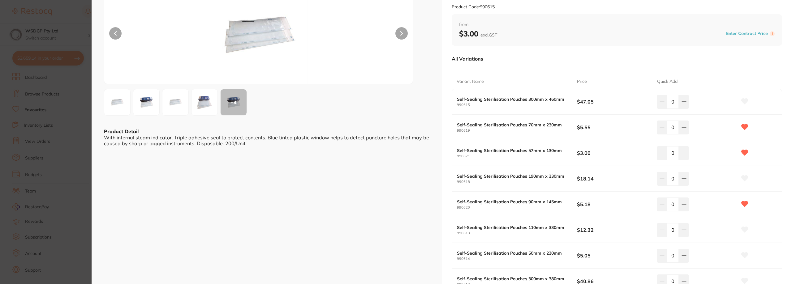
scroll to position [62, 0]
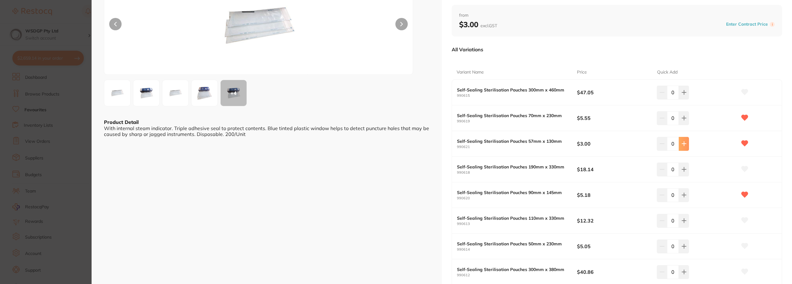
click at [685, 145] on icon at bounding box center [684, 143] width 5 height 5
click at [685, 146] on icon at bounding box center [684, 143] width 5 height 5
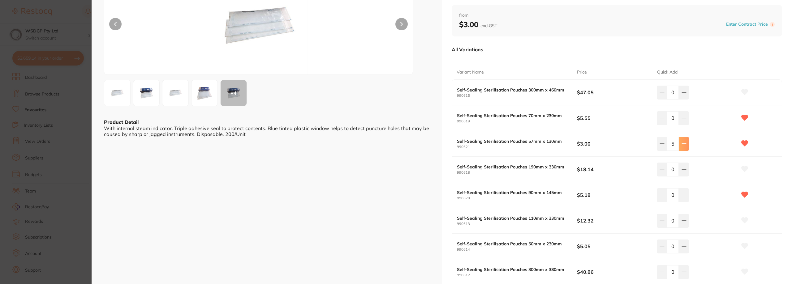
click at [685, 146] on icon at bounding box center [684, 143] width 5 height 5
type input "6"
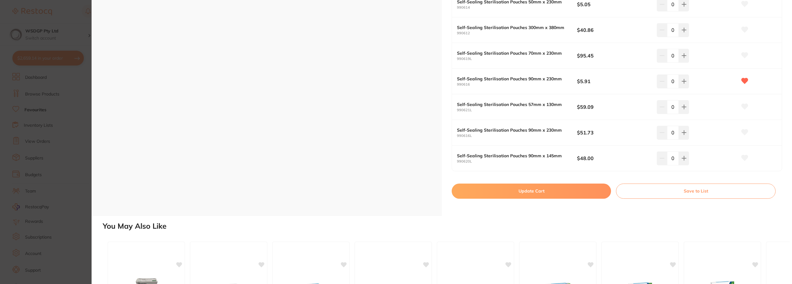
scroll to position [310, 0]
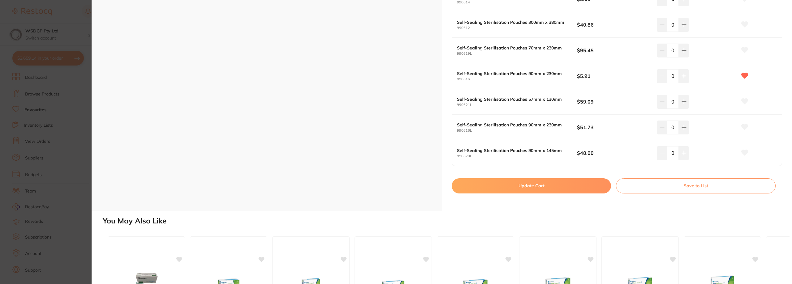
click at [514, 185] on button "Update Cart" at bounding box center [531, 186] width 159 height 15
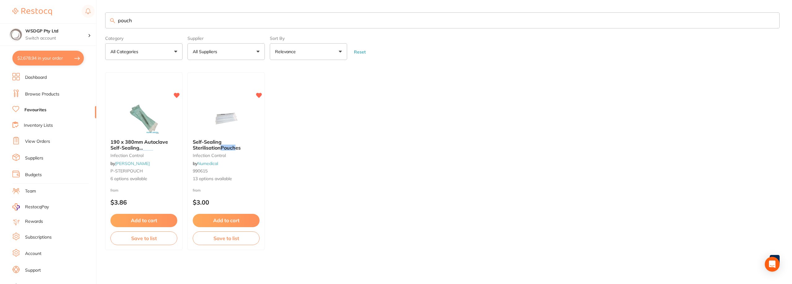
drag, startPoint x: 152, startPoint y: 22, endPoint x: 77, endPoint y: 22, distance: 75.2
click at [77, 22] on div "$2,678.94 WSDGP Pty Ltd Switch account WSDGP Pty Ltd Warrnambool Smile Dental G…" at bounding box center [396, 142] width 792 height 284
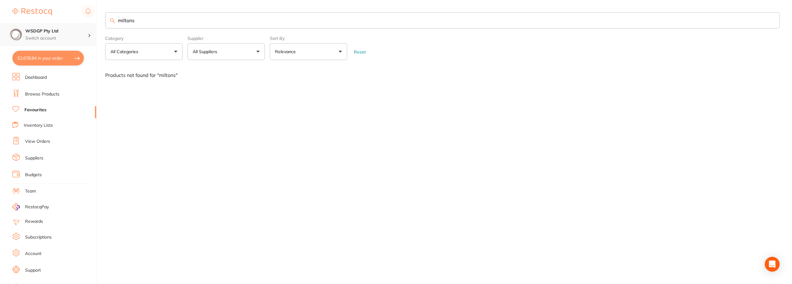
drag, startPoint x: 154, startPoint y: 20, endPoint x: 92, endPoint y: 24, distance: 61.7
click at [92, 24] on div "$2,678.94 WSDGP Pty Ltd Switch account WSDGP Pty Ltd Warrnambool Smile Dental G…" at bounding box center [396, 142] width 792 height 284
type input "hypo"
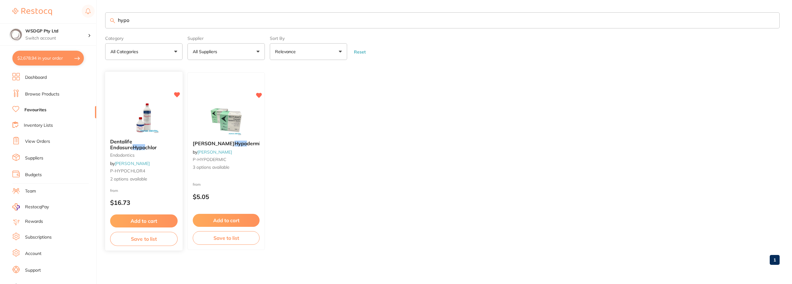
click at [133, 141] on span "Dentalife Endosure" at bounding box center [121, 145] width 23 height 12
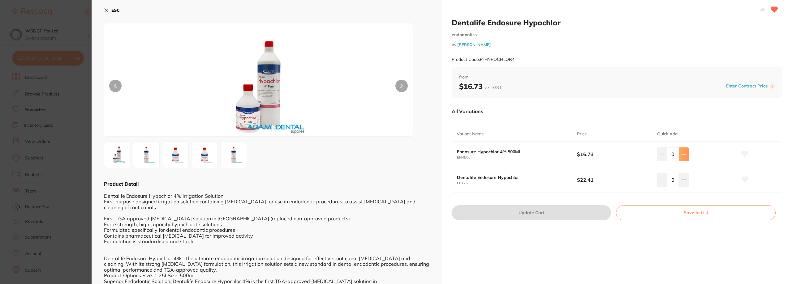
click at [682, 156] on icon at bounding box center [684, 154] width 5 height 5
type input "2"
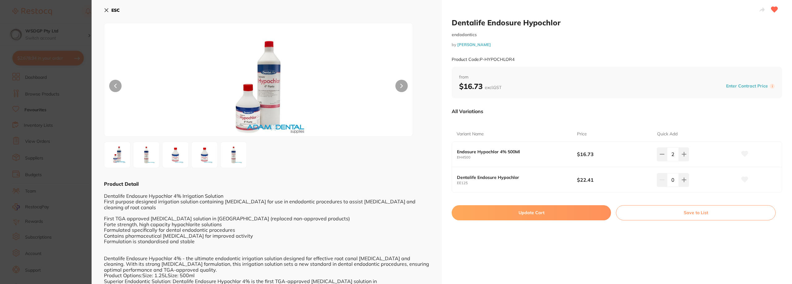
click at [553, 215] on button "Update Cart" at bounding box center [531, 213] width 159 height 15
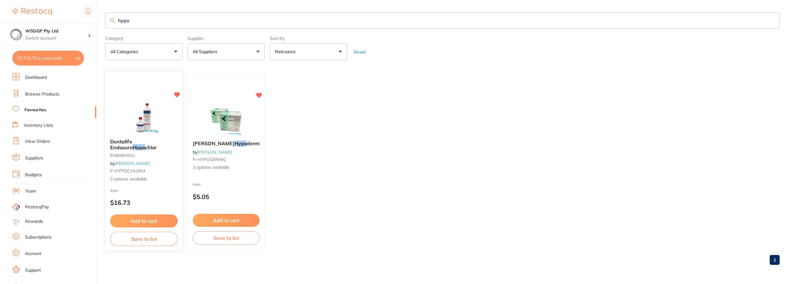
click at [133, 143] on span "Dentalife Endosure" at bounding box center [121, 145] width 23 height 12
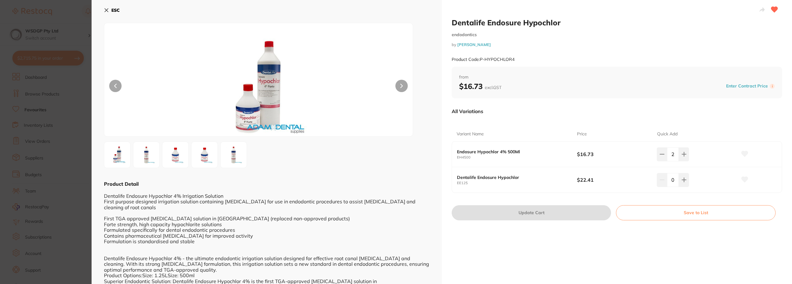
click at [36, 115] on section "Dentalife Endosure Hypochlor endodontics by Adam Dental Product Code: P-HYPOCHL…" at bounding box center [396, 142] width 792 height 284
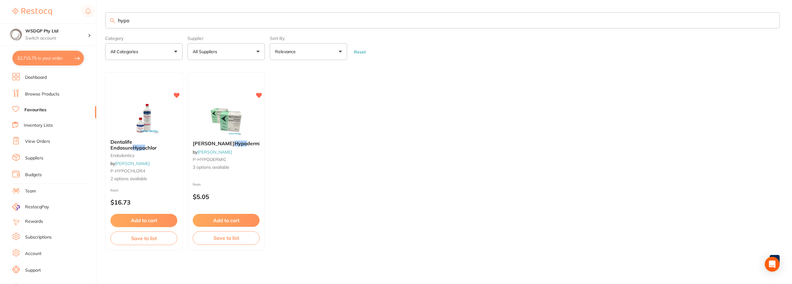
drag, startPoint x: 133, startPoint y: 23, endPoint x: 93, endPoint y: 20, distance: 40.1
click at [95, 20] on div "$2,715.75 WSDGP Pty Ltd Switch account WSDGP Pty Ltd Warrnambool Smile Dental G…" at bounding box center [396, 142] width 792 height 284
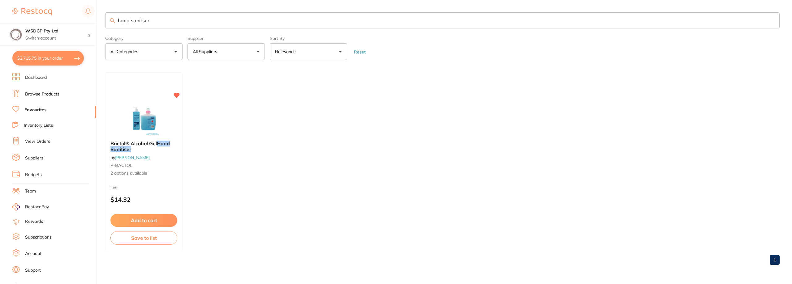
click at [136, 144] on span "Bactol® Alcohol Gel" at bounding box center [134, 144] width 46 height 6
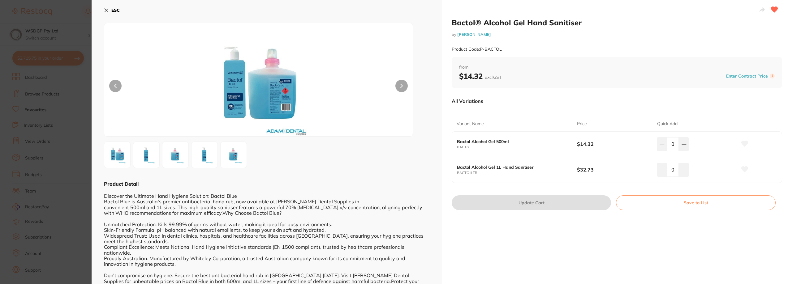
click at [32, 130] on section "Bactol® Alcohol Gel Hand Sanitiser by Adam Dental Product Code: P-BACTOL ESC Pr…" at bounding box center [396, 142] width 792 height 284
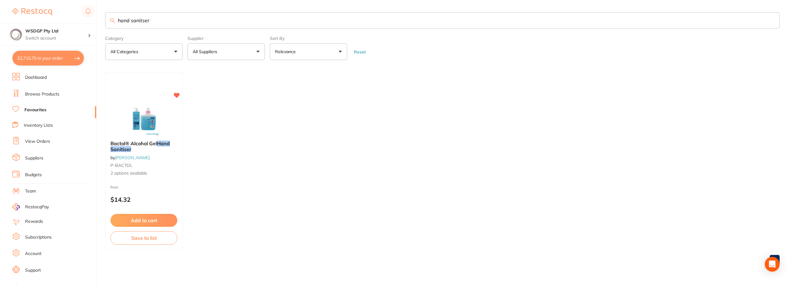
drag, startPoint x: 131, startPoint y: 20, endPoint x: 103, endPoint y: 22, distance: 28.2
click at [103, 22] on div "$2,715.75 WSDGP Pty Ltd Switch account WSDGP Pty Ltd Warrnambool Smile Dental G…" at bounding box center [396, 142] width 792 height 284
drag, startPoint x: 142, startPoint y: 20, endPoint x: 93, endPoint y: 15, distance: 49.8
click at [93, 15] on div "$2,715.75 WSDGP Pty Ltd Switch account WSDGP Pty Ltd Warrnambool Smile Dental G…" at bounding box center [396, 142] width 792 height 284
type input "sanitiser"
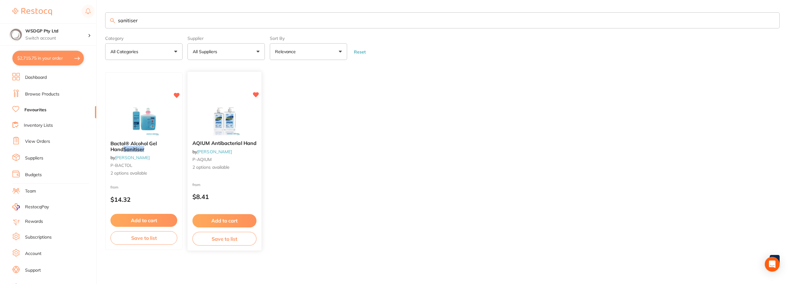
click at [233, 148] on div "AQIUM Antibacterial Hand by Adam Dental P-AQIUM 2 options available" at bounding box center [225, 156] width 74 height 40
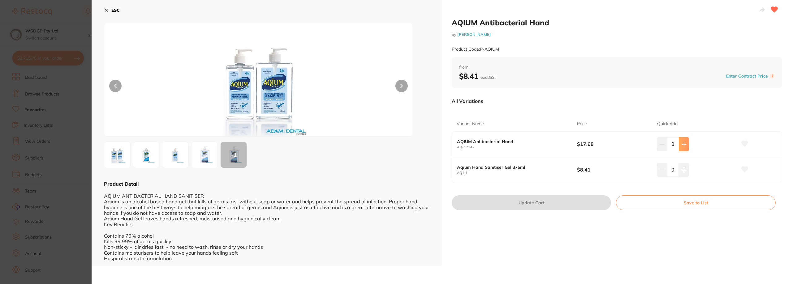
click at [684, 141] on button at bounding box center [684, 144] width 10 height 14
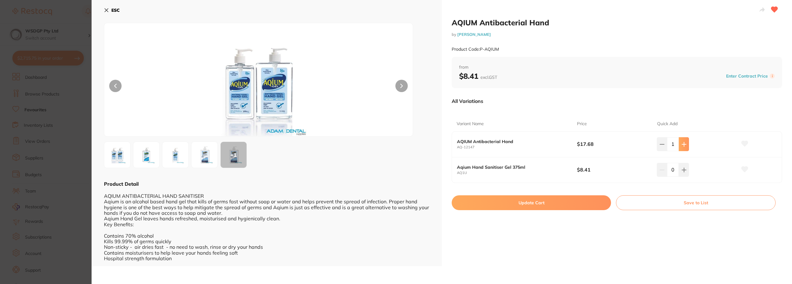
click at [684, 141] on button at bounding box center [684, 144] width 10 height 14
click at [684, 143] on icon at bounding box center [684, 144] width 5 height 5
type input "4"
click at [587, 209] on button "Update Cart" at bounding box center [531, 203] width 159 height 15
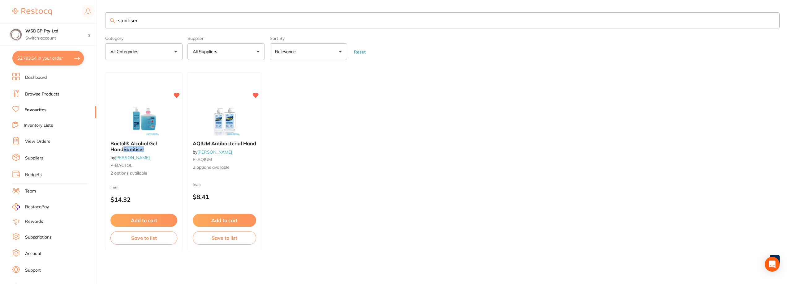
drag, startPoint x: 155, startPoint y: 25, endPoint x: 56, endPoint y: 21, distance: 99.1
click at [56, 21] on div "$2,793.54 WSDGP Pty Ltd Switch account WSDGP Pty Ltd Warrnambool Smile Dental G…" at bounding box center [396, 142] width 792 height 284
type input "hand"
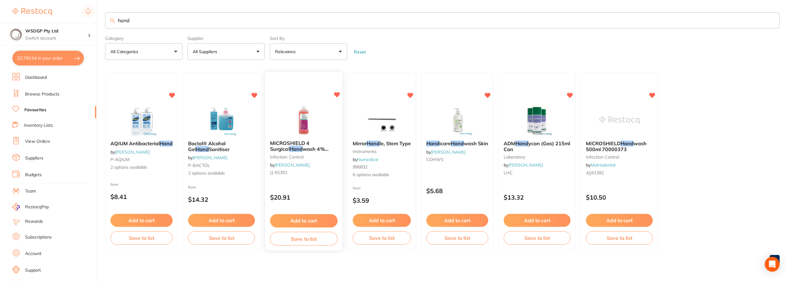
click at [322, 154] on div "MICROSHIELD 4 Surgical Hand wash 4% Chlorhexidine 500ml infection control by He…" at bounding box center [303, 159] width 77 height 47
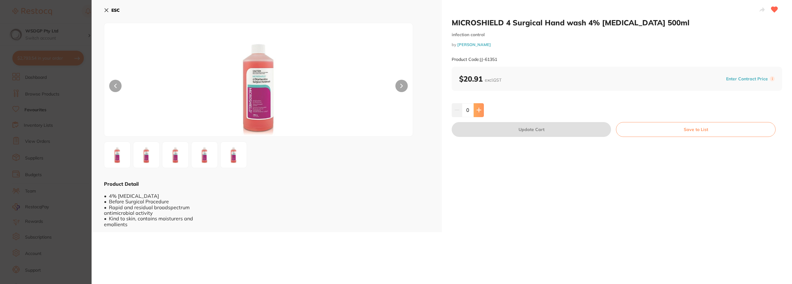
click at [482, 111] on button at bounding box center [479, 110] width 10 height 14
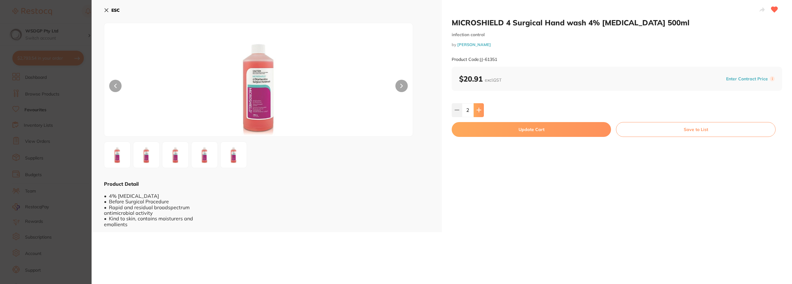
click at [482, 111] on button at bounding box center [479, 110] width 10 height 14
click at [482, 113] on button at bounding box center [479, 110] width 10 height 14
type input "5"
click at [482, 125] on button "Update Cart" at bounding box center [531, 129] width 159 height 15
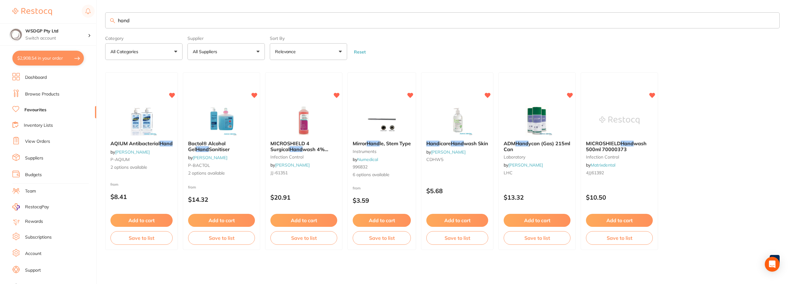
drag, startPoint x: 154, startPoint y: 18, endPoint x: 41, endPoint y: 20, distance: 113.0
click at [41, 20] on div "$2,908.54 WSDGP Pty Ltd Switch account WSDGP Pty Ltd Warrnambool Smile Dental G…" at bounding box center [396, 142] width 792 height 284
type input "sonident"
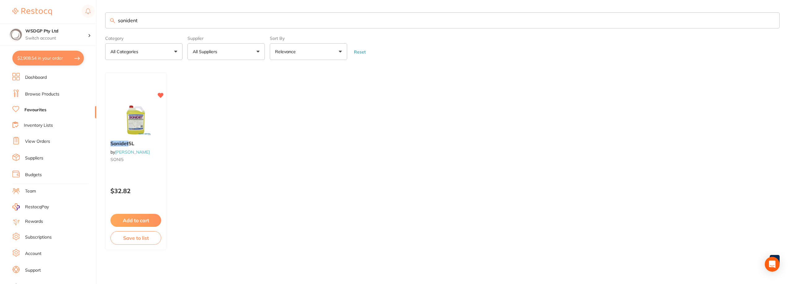
click at [144, 217] on button "Add to cart" at bounding box center [136, 220] width 51 height 13
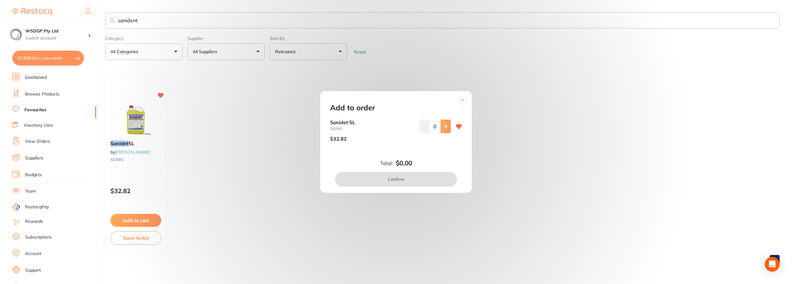
click at [444, 128] on icon at bounding box center [446, 126] width 5 height 5
type input "2"
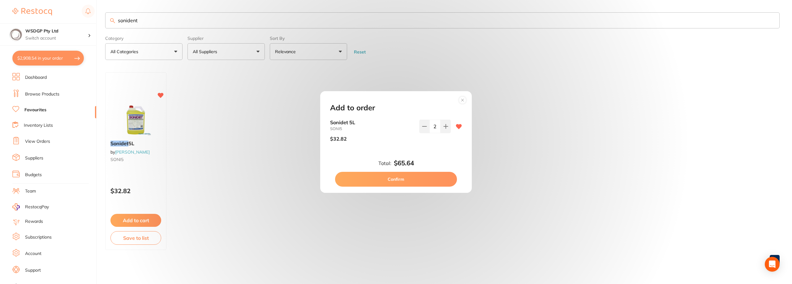
click at [409, 182] on button "Confirm" at bounding box center [396, 179] width 122 height 15
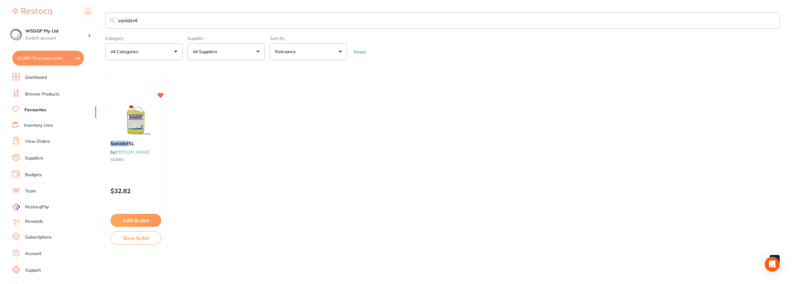
drag, startPoint x: 164, startPoint y: 20, endPoint x: 72, endPoint y: 18, distance: 92.0
click at [72, 18] on div "$2,980.75 WSDGP Pty Ltd Switch account WSDGP Pty Ltd Warrnambool Smile Dental G…" at bounding box center [396, 142] width 792 height 284
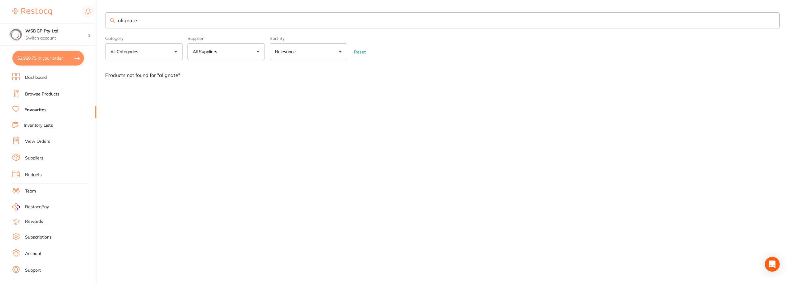
drag, startPoint x: 148, startPoint y: 22, endPoint x: 96, endPoint y: 22, distance: 51.7
click at [96, 22] on div "$2,980.75 WSDGP Pty Ltd Switch account WSDGP Pty Ltd Warrnambool Smile Dental G…" at bounding box center [396, 142] width 792 height 284
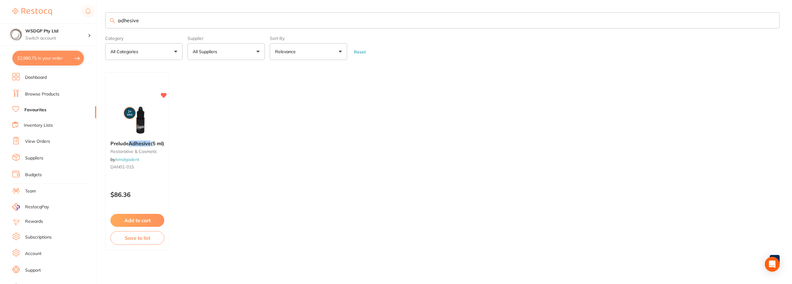
drag, startPoint x: 160, startPoint y: 24, endPoint x: 97, endPoint y: 15, distance: 64.0
click at [97, 15] on div "$2,980.75 WSDGP Pty Ltd Switch account WSDGP Pty Ltd Warrnambool Smile Dental G…" at bounding box center [396, 142] width 792 height 284
type input "fog off"
click at [141, 137] on div "Fog Off - 1 Litre Bottle preventative by Independent Dental PDS33730" at bounding box center [136, 156] width 62 height 41
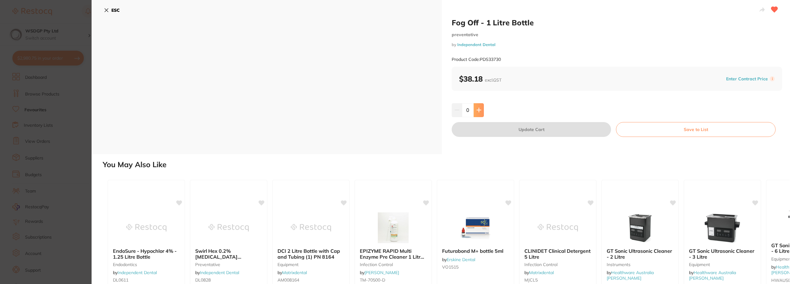
click at [478, 109] on icon at bounding box center [479, 110] width 5 height 5
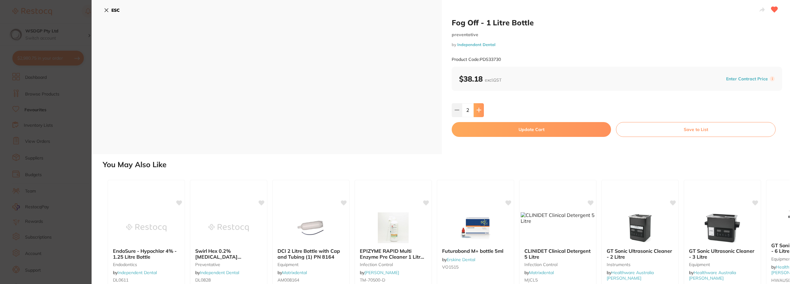
click at [478, 109] on icon at bounding box center [479, 110] width 5 height 5
type input "3"
click at [475, 129] on button "Update Cart" at bounding box center [531, 129] width 159 height 15
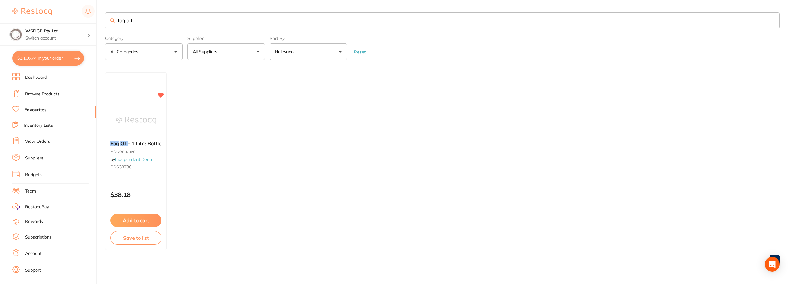
drag, startPoint x: 160, startPoint y: 23, endPoint x: 98, endPoint y: 17, distance: 62.5
click at [98, 17] on div "$3,106.74 WSDGP Pty Ltd Switch account WSDGP Pty Ltd Warrnambool Smile Dental G…" at bounding box center [396, 142] width 792 height 284
type input "protecta pad"
click at [158, 141] on em "ProtectaPad" at bounding box center [149, 144] width 30 height 6
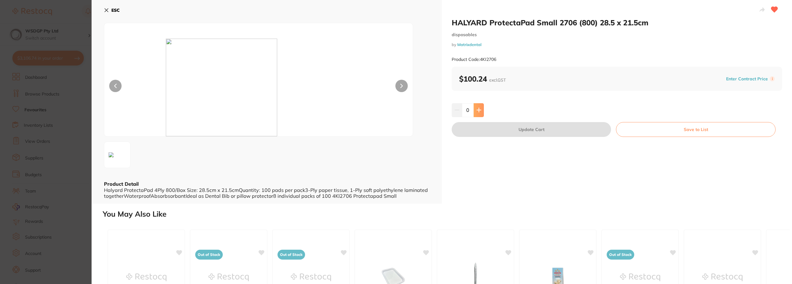
click at [481, 113] on button at bounding box center [479, 110] width 10 height 14
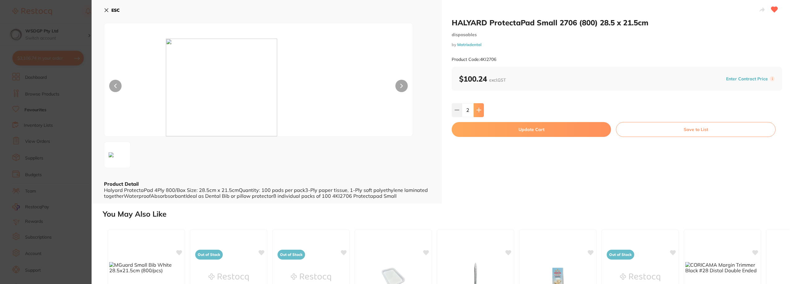
click at [481, 113] on button at bounding box center [479, 110] width 10 height 14
type input "6"
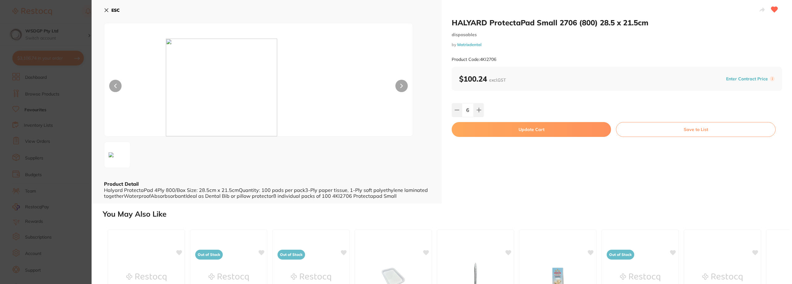
click at [479, 130] on button "Update Cart" at bounding box center [531, 129] width 159 height 15
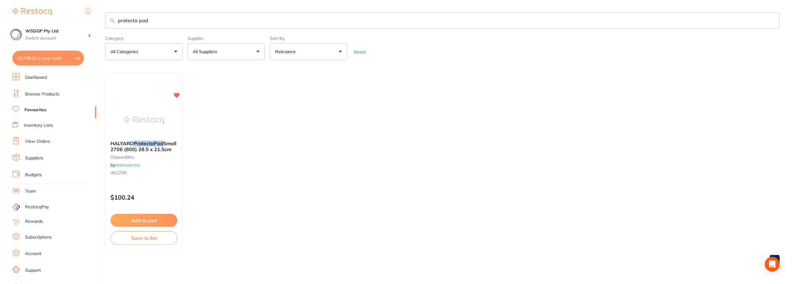
click at [74, 54] on button "$3,768.32 in your order" at bounding box center [48, 58] width 72 height 15
checkbox input "true"
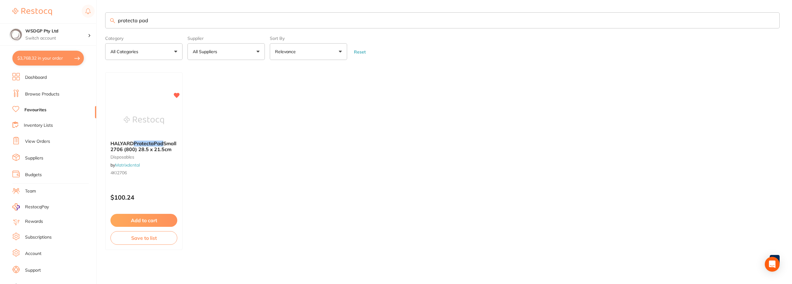
checkbox input "true"
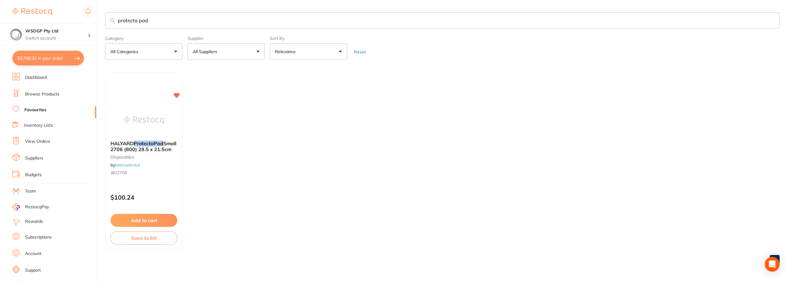
checkbox input "true"
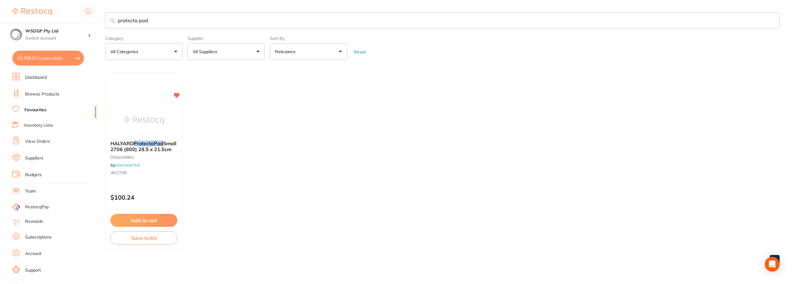
checkbox input "true"
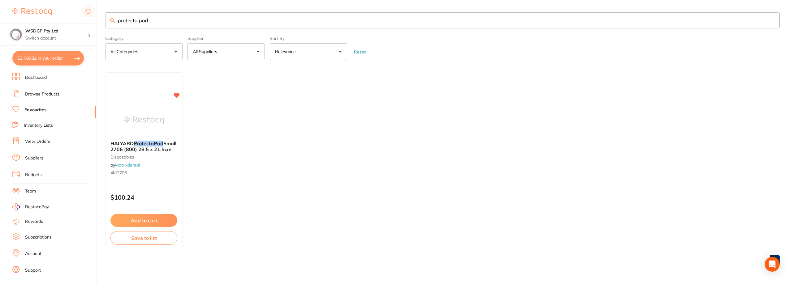
checkbox input "true"
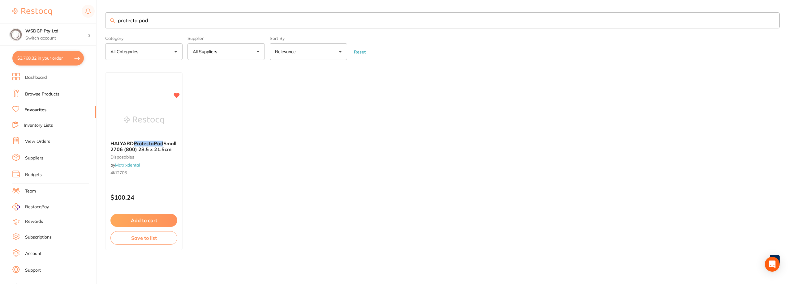
checkbox input "true"
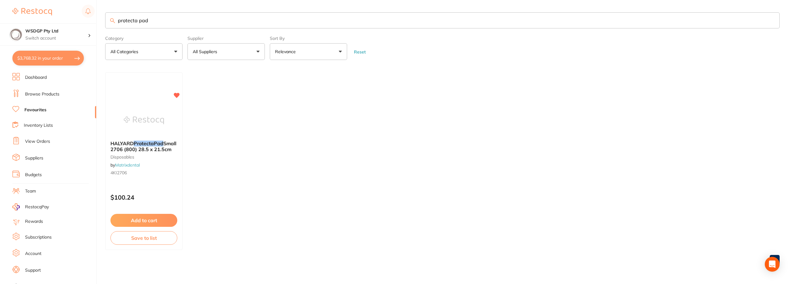
checkbox input "true"
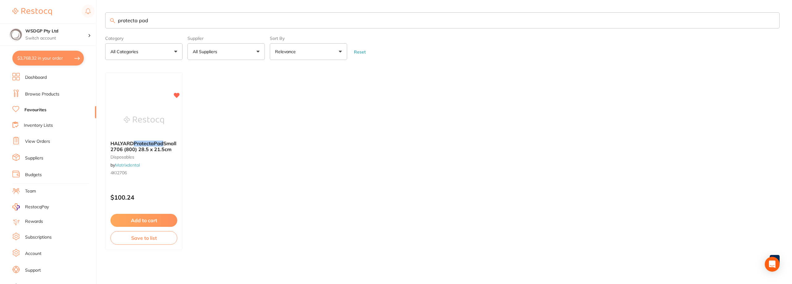
checkbox input "true"
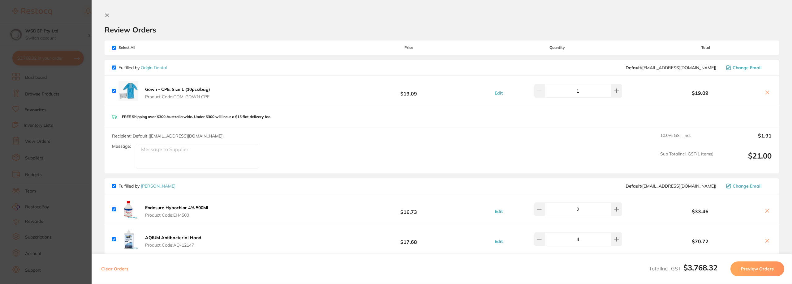
click at [24, 78] on section "Update RRP Set your pre negotiated price for this item. Item Agreed RRP (excl. …" at bounding box center [396, 142] width 792 height 284
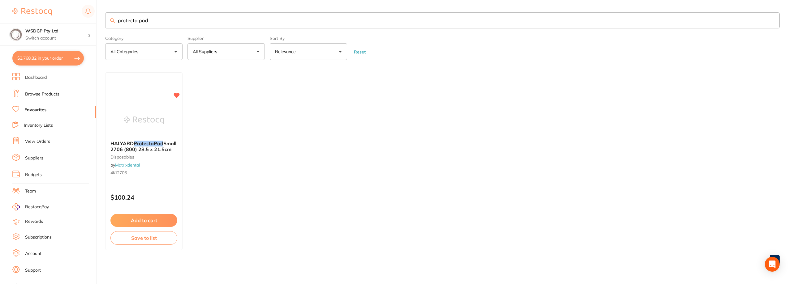
click at [35, 96] on link "Browse Products" at bounding box center [42, 94] width 34 height 6
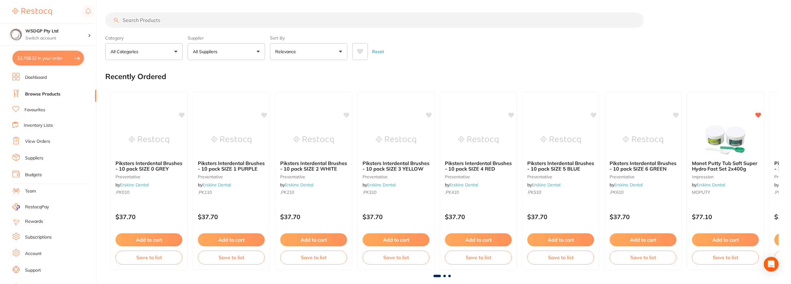
click at [208, 50] on p "All Suppliers" at bounding box center [206, 52] width 27 height 6
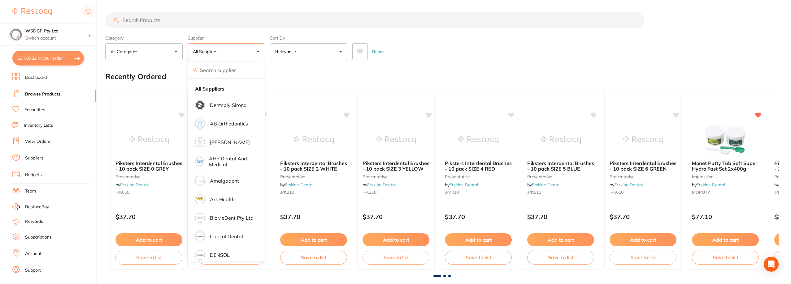
click at [217, 72] on input "search" at bounding box center [226, 70] width 77 height 15
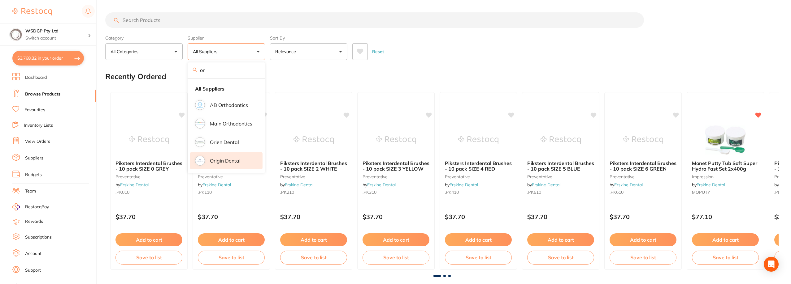
type input "or"
click at [219, 161] on p "Origin Dental" at bounding box center [225, 161] width 31 height 6
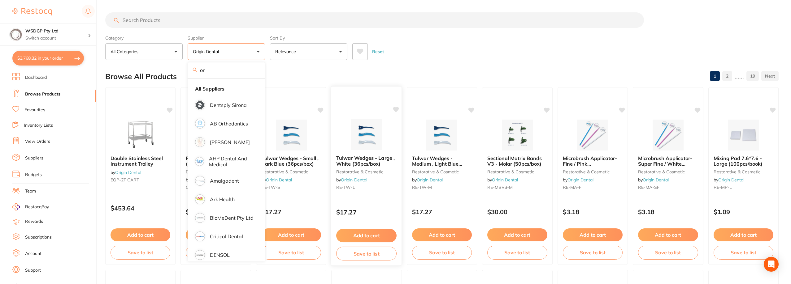
click at [436, 54] on div "Reset" at bounding box center [562, 49] width 421 height 22
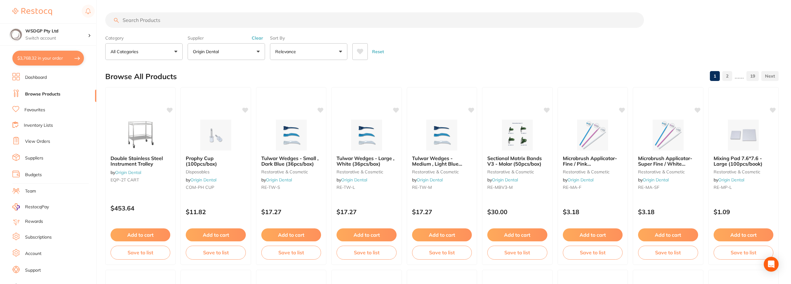
click at [37, 107] on li "Favourites" at bounding box center [54, 110] width 84 height 8
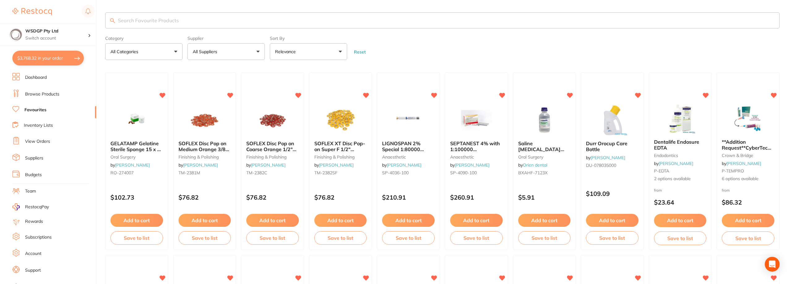
click at [221, 51] on span at bounding box center [221, 51] width 2 height 2
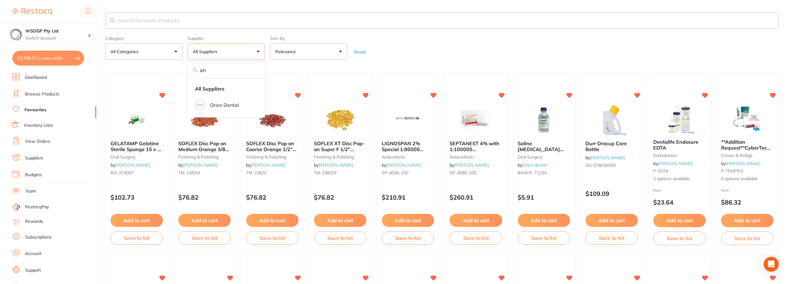
type input "ori"
click at [57, 53] on button "$3,768.32 in your order" at bounding box center [48, 58] width 72 height 15
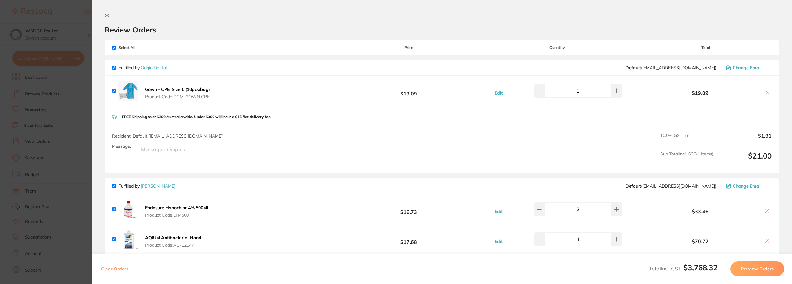
click at [766, 91] on icon at bounding box center [767, 92] width 5 height 5
checkbox input "false"
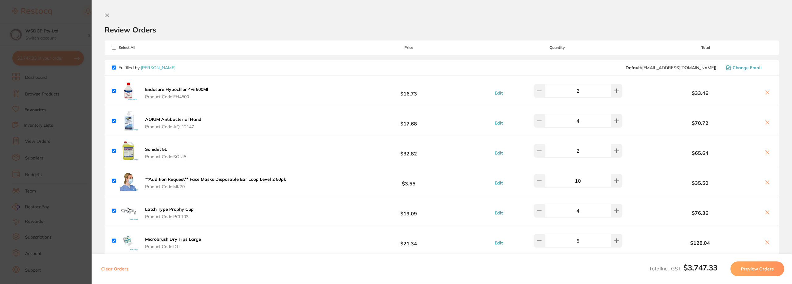
click at [12, 80] on section "Update RRP Set your pre negotiated price for this item. Item Agreed RRP (excl. …" at bounding box center [396, 142] width 792 height 284
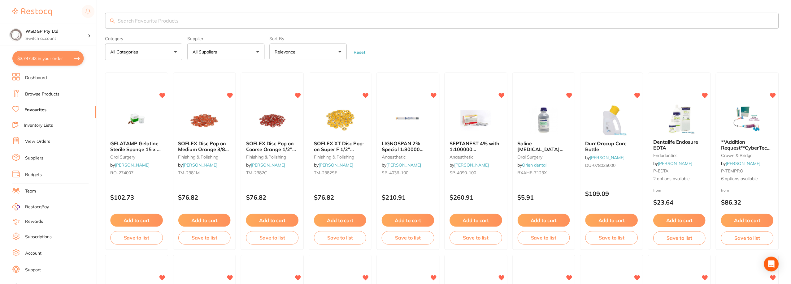
scroll to position [0, 0]
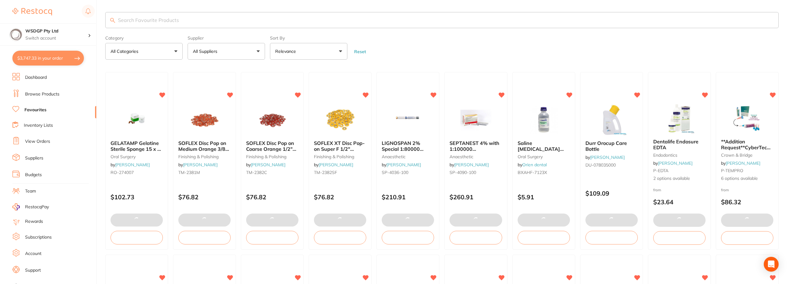
click at [40, 96] on link "Browse Products" at bounding box center [42, 94] width 34 height 6
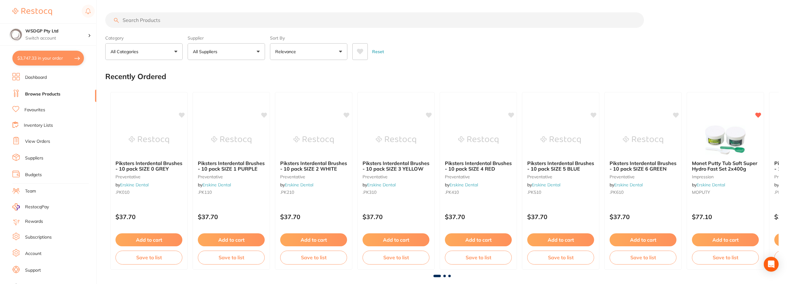
click at [193, 21] on input "search" at bounding box center [374, 19] width 539 height 15
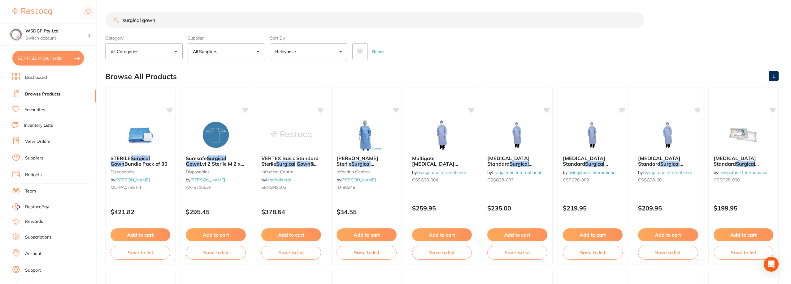
scroll to position [31, 0]
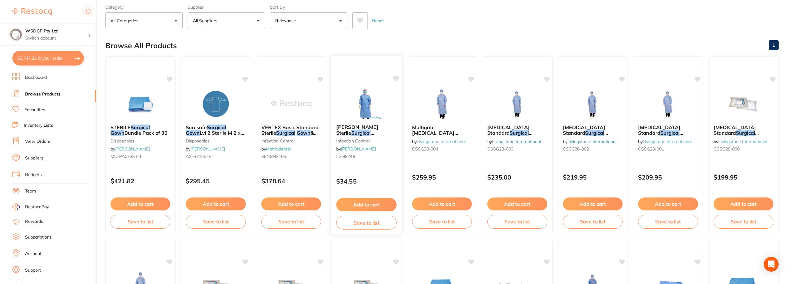
type input "surgical gown"
click at [371, 89] on img at bounding box center [366, 103] width 41 height 31
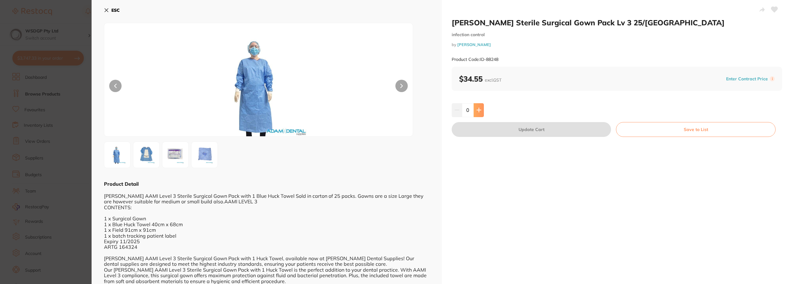
click at [480, 107] on button at bounding box center [479, 110] width 10 height 14
type input "1"
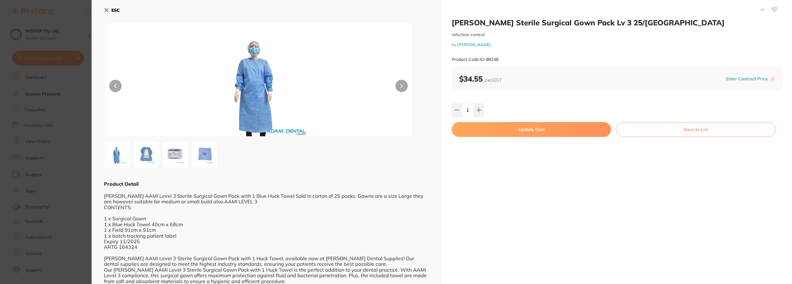
click at [480, 125] on button "Update Cart" at bounding box center [531, 129] width 159 height 15
checkbox input "false"
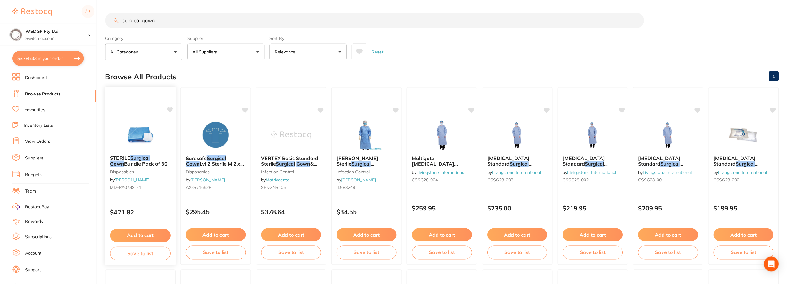
scroll to position [31, 0]
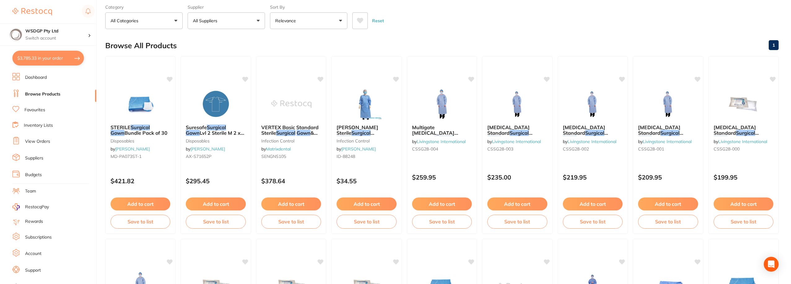
click at [34, 55] on button "$3,785.33 in your order" at bounding box center [48, 58] width 72 height 15
checkbox input "true"
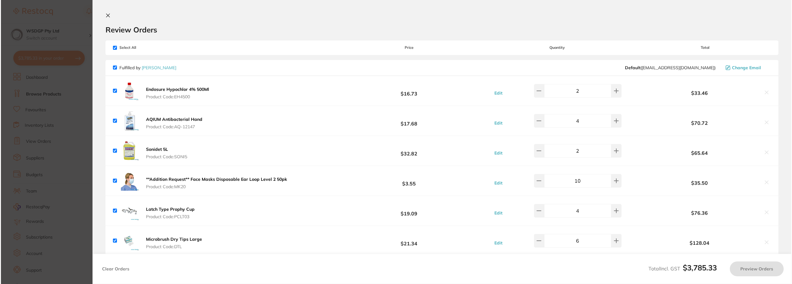
scroll to position [0, 0]
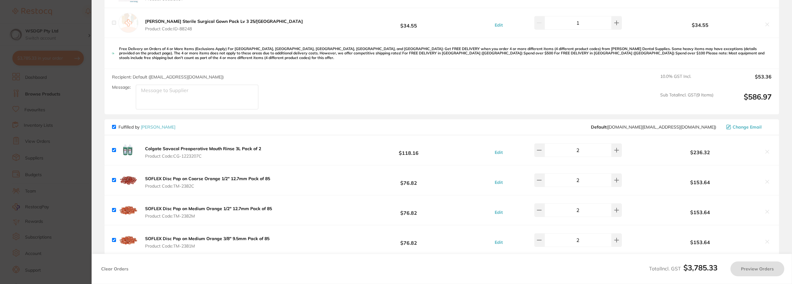
checkbox input "false"
checkbox input "true"
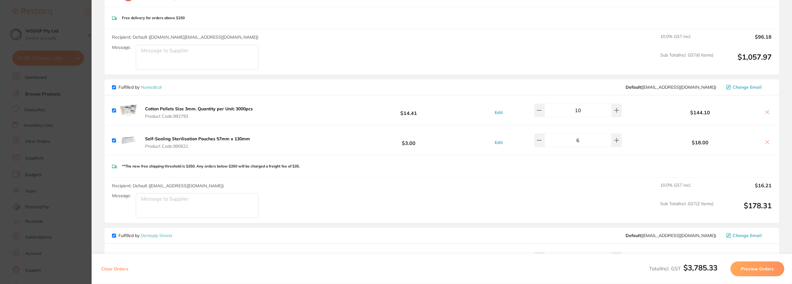
scroll to position [619, 0]
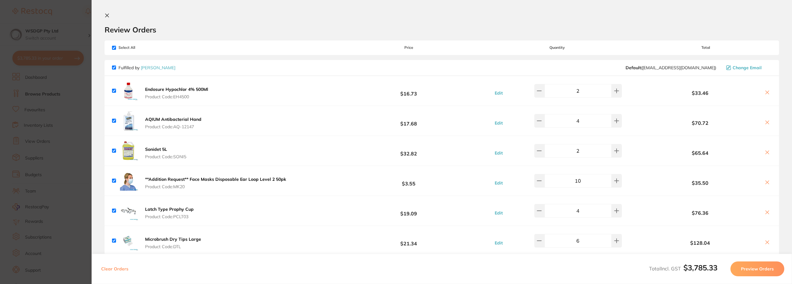
scroll to position [619, 0]
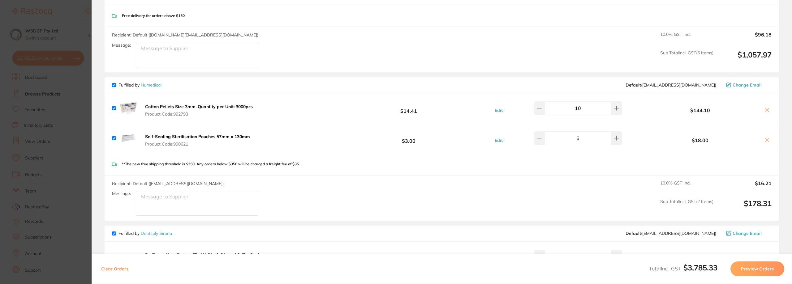
click at [422, 18] on div "Free delivery for orders above $150" at bounding box center [442, 16] width 675 height 22
click at [619, 141] on button at bounding box center [617, 139] width 10 height 14
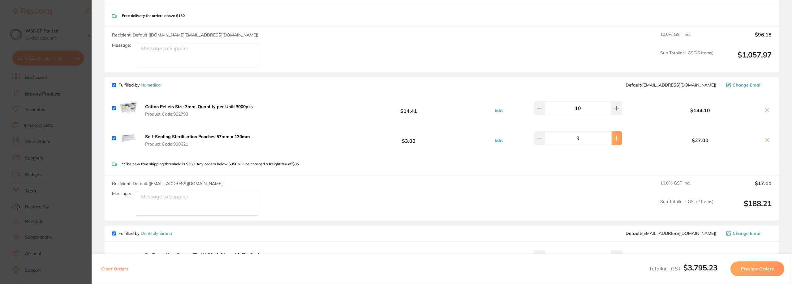
type input "10"
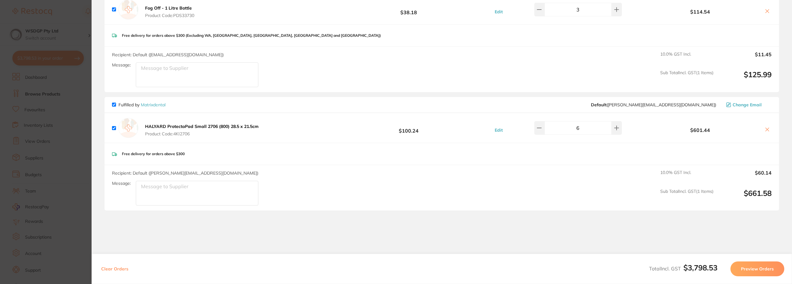
scroll to position [1300, 0]
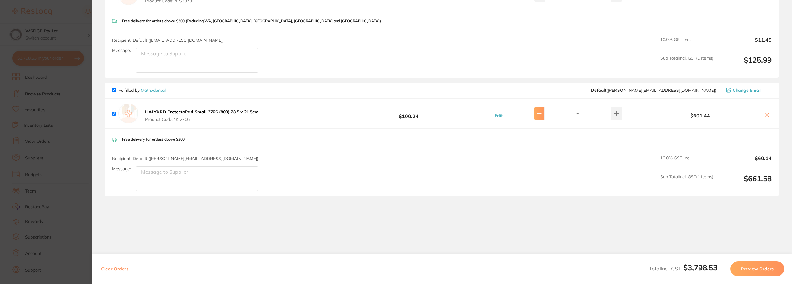
click at [540, 115] on icon at bounding box center [539, 113] width 5 height 5
type input "5"
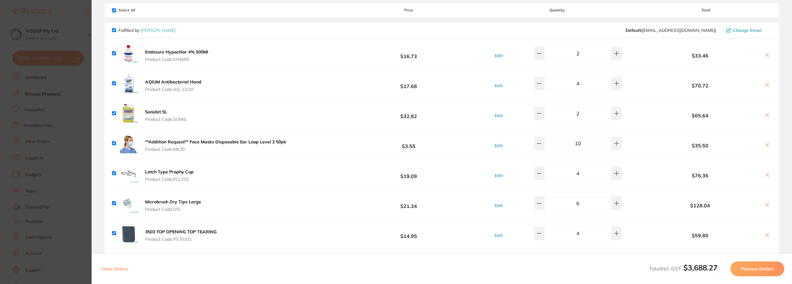
scroll to position [0, 0]
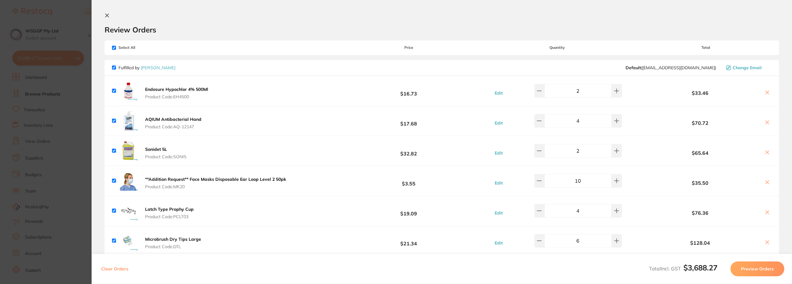
click at [113, 67] on input "checkbox" at bounding box center [114, 68] width 4 height 4
checkbox input "false"
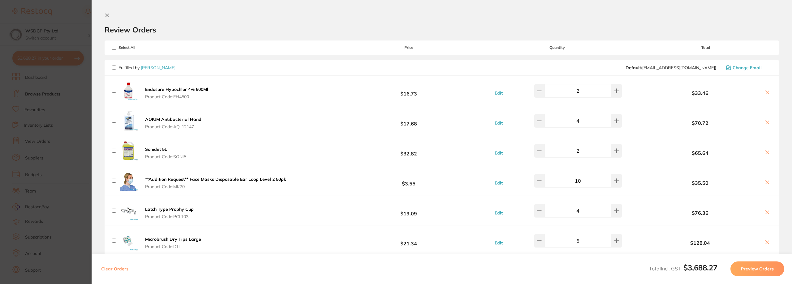
checkbox input "false"
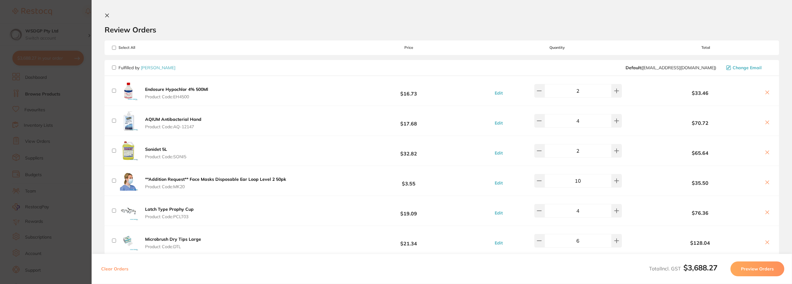
checkbox input "false"
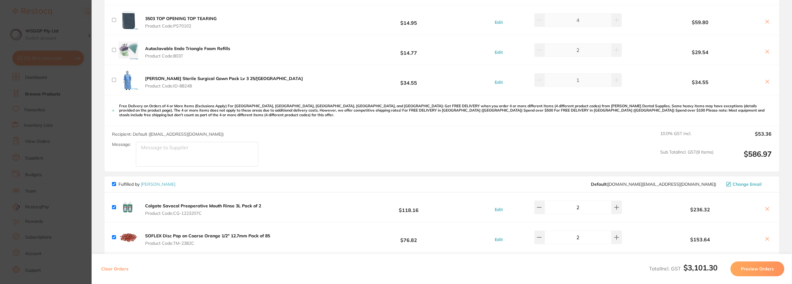
scroll to position [341, 0]
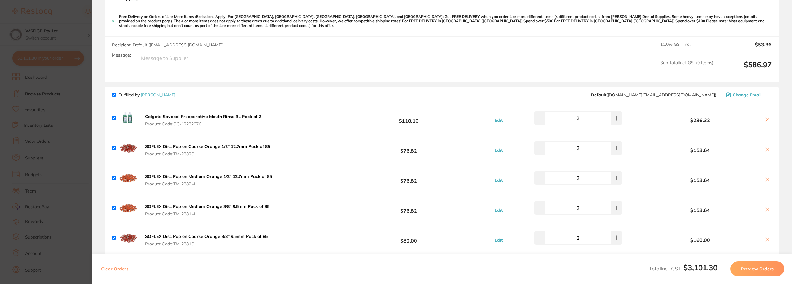
click at [115, 96] on input "checkbox" at bounding box center [114, 95] width 4 height 4
checkbox input "false"
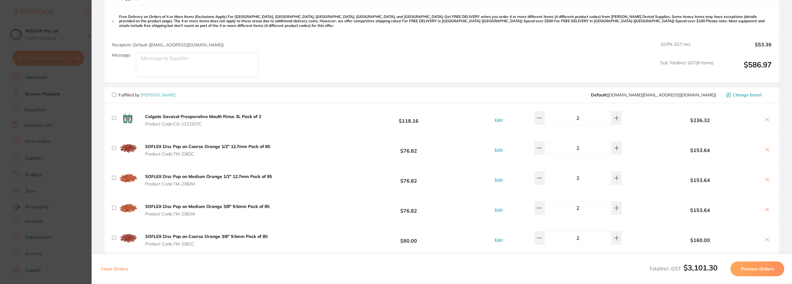
checkbox input "false"
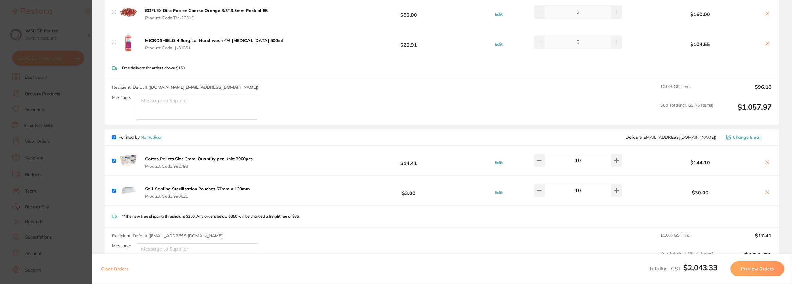
scroll to position [557, 0]
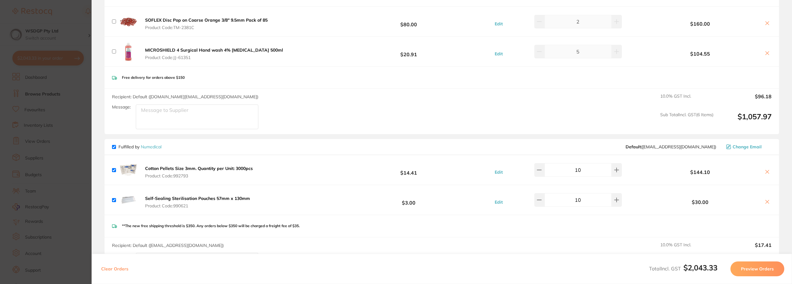
click at [114, 145] on input "checkbox" at bounding box center [114, 147] width 4 height 4
checkbox input "false"
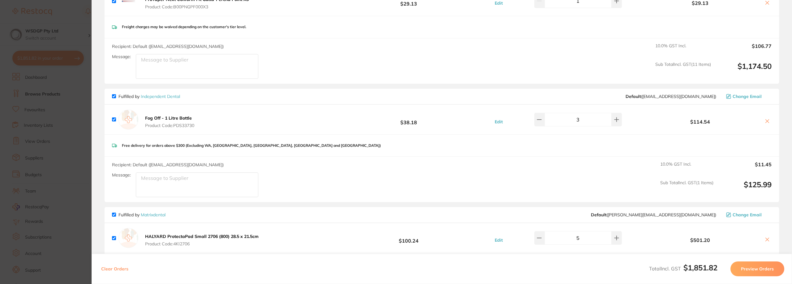
scroll to position [1176, 0]
click at [113, 96] on input "checkbox" at bounding box center [114, 95] width 4 height 4
checkbox input "false"
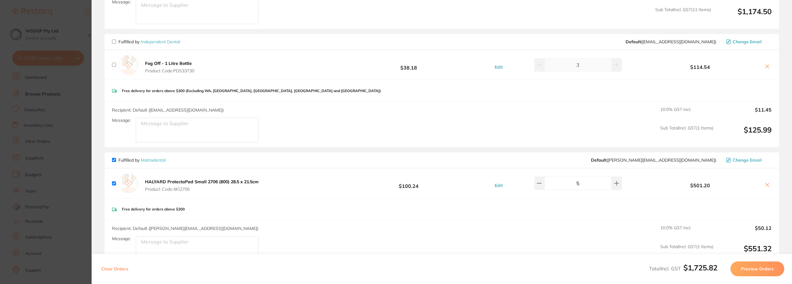
scroll to position [1238, 0]
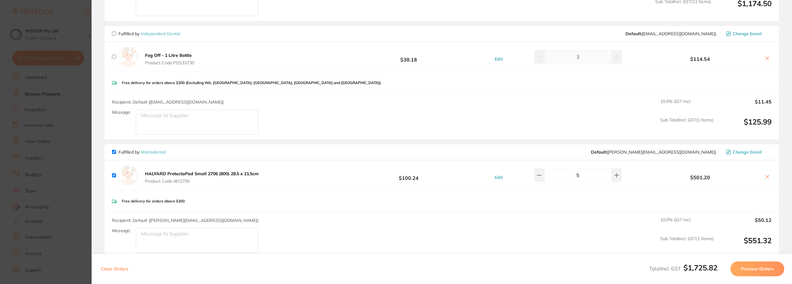
click at [749, 264] on button "Preview Orders" at bounding box center [758, 269] width 54 height 15
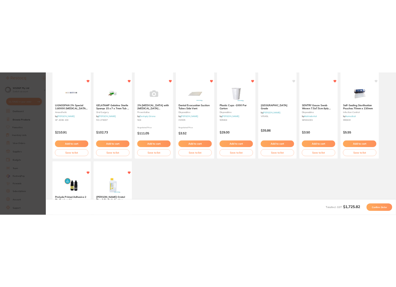
scroll to position [0, 0]
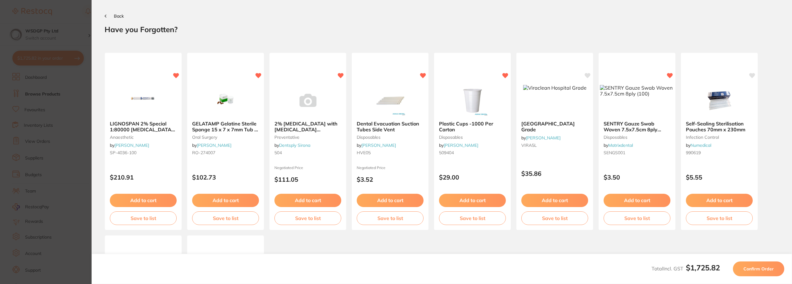
click at [749, 264] on button "Confirm Order" at bounding box center [758, 269] width 51 height 15
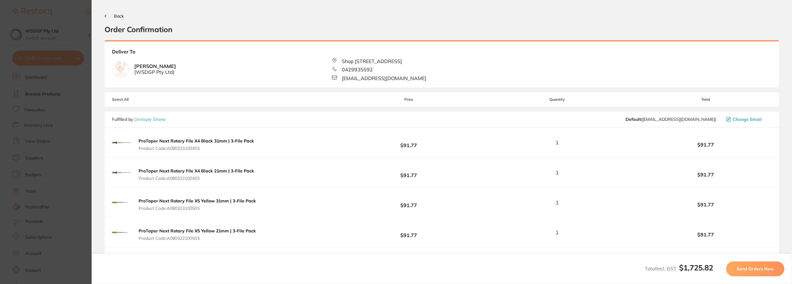
click at [756, 273] on button "Send Orders Now" at bounding box center [756, 269] width 58 height 15
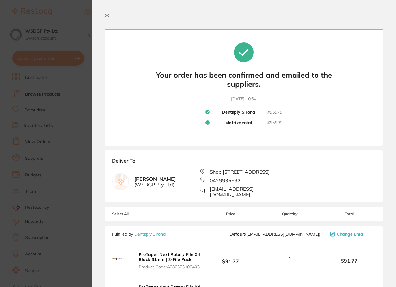
click at [107, 16] on icon at bounding box center [107, 15] width 5 height 5
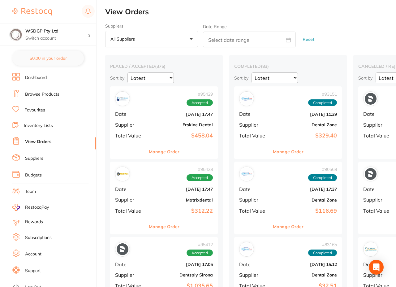
click at [60, 58] on button "$0.00 in your order" at bounding box center [48, 58] width 72 height 15
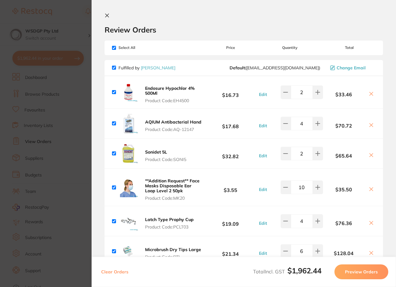
click at [202, 17] on div "Review Orders" at bounding box center [244, 23] width 279 height 21
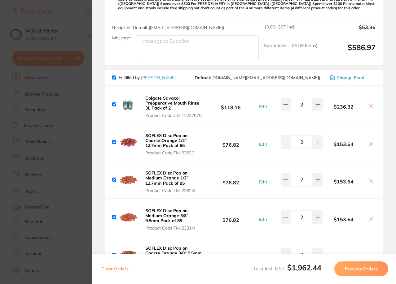
scroll to position [433, 0]
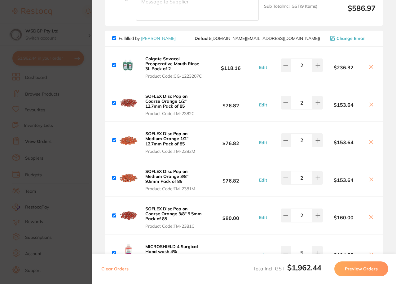
drag, startPoint x: 175, startPoint y: 76, endPoint x: 158, endPoint y: 77, distance: 17.0
click at [150, 76] on span "Product Code: CG-1223207C" at bounding box center [173, 76] width 57 height 5
click at [167, 76] on section at bounding box center [198, 142] width 396 height 284
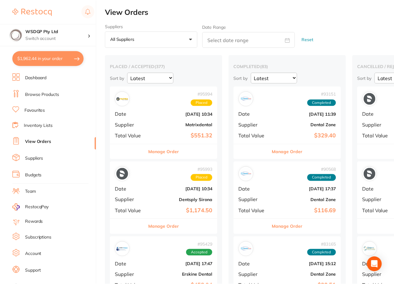
scroll to position [31, 0]
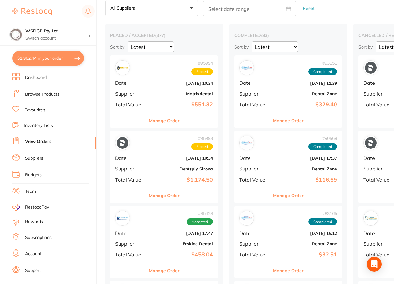
click at [63, 64] on button "$1,962.44 in your order" at bounding box center [48, 58] width 72 height 15
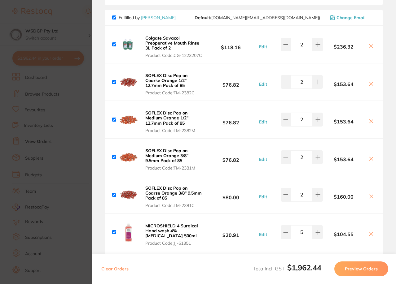
scroll to position [464, 0]
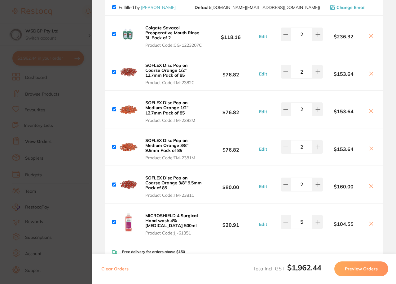
drag, startPoint x: 171, startPoint y: 45, endPoint x: 168, endPoint y: 45, distance: 3.5
click at [148, 43] on span "Product Code: CG-1223207C" at bounding box center [173, 45] width 57 height 5
click at [163, 43] on section at bounding box center [198, 142] width 396 height 284
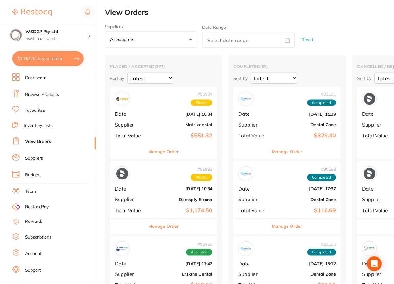
scroll to position [31, 0]
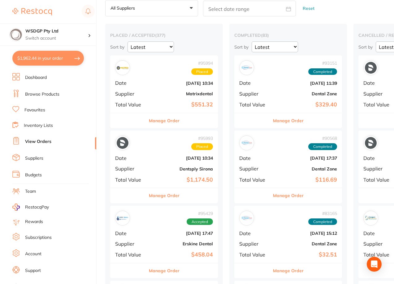
click at [60, 63] on button "$1,962.44 in your order" at bounding box center [48, 58] width 72 height 15
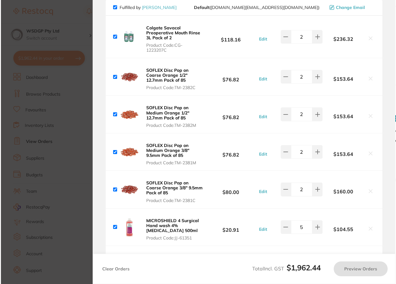
scroll to position [0, 0]
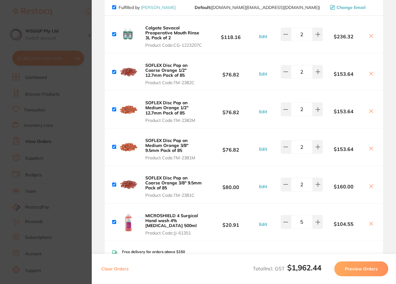
click at [344, 16] on div "Colgate Savacol Preoperative [MEDICAL_DATA] 3L Pack of 2 Product Code: CG-12232…" at bounding box center [244, 34] width 278 height 37
drag, startPoint x: 163, startPoint y: 45, endPoint x: 177, endPoint y: 34, distance: 17.7
click at [163, 45] on span "Product Code: CG-1223207C" at bounding box center [173, 45] width 57 height 5
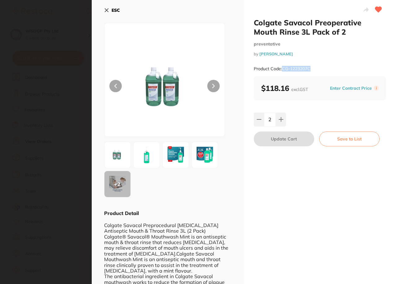
drag, startPoint x: 311, startPoint y: 67, endPoint x: 281, endPoint y: 70, distance: 29.8
click at [281, 70] on div "Product Code: CG-1223207C" at bounding box center [320, 68] width 132 height 15
copy small "CG-1223207C"
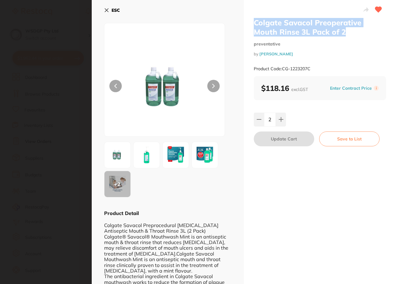
drag, startPoint x: 350, startPoint y: 31, endPoint x: 250, endPoint y: 21, distance: 100.8
click at [250, 21] on div "Colgate Savacol Preoperative [MEDICAL_DATA] 3L Pack of 2 preventative by [PERSO…" at bounding box center [320, 216] width 152 height 432
copy h2 "Colgate Savacol Preoperative Mouth Rinse 3L Pack of 2"
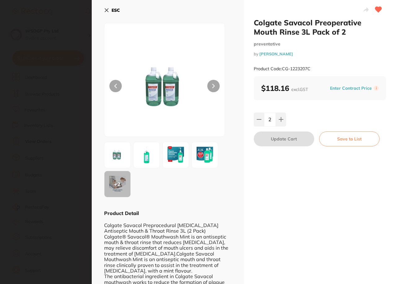
click at [104, 8] on div "ESC + 2 Product Detail Colgate Savacol Preprocedural [MEDICAL_DATA] Antiseptic …" at bounding box center [168, 216] width 152 height 432
click at [106, 10] on icon at bounding box center [106, 10] width 3 height 3
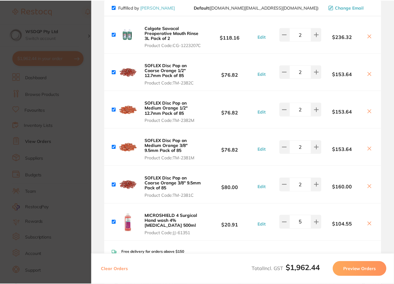
scroll to position [31, 0]
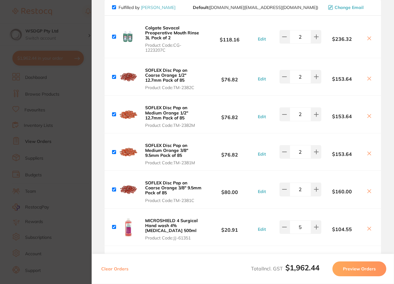
click at [172, 76] on b "SOFLEX Disc Pop on Coarse Orange 1/2" 12.7mm Pack of 85" at bounding box center [166, 74] width 42 height 15
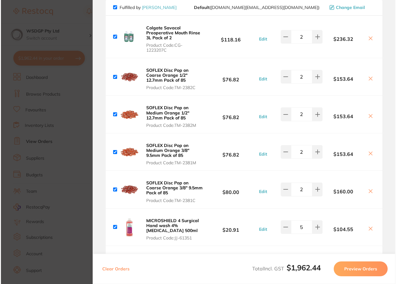
scroll to position [0, 0]
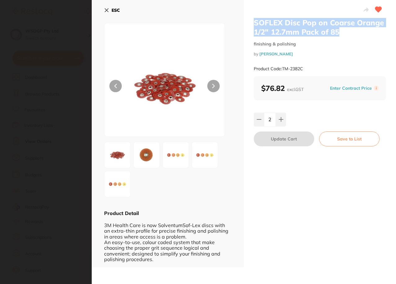
drag, startPoint x: 344, startPoint y: 31, endPoint x: 259, endPoint y: 24, distance: 84.8
click at [254, 24] on h2 "SOFLEX Disc Pop on Coarse Orange 1/2" 12.7mm Pack of 85" at bounding box center [320, 27] width 132 height 19
copy h2 "SOFLEX Disc Pop on Coarse Orange 1/2" 12.7mm Pack of 85"
drag, startPoint x: 106, startPoint y: 11, endPoint x: 208, endPoint y: 100, distance: 135.6
click at [106, 11] on icon at bounding box center [106, 10] width 3 height 3
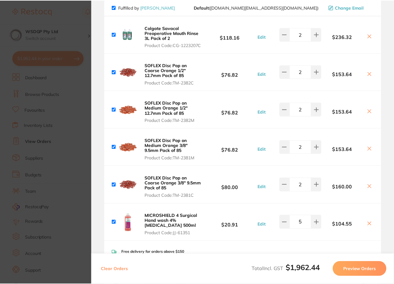
scroll to position [31, 0]
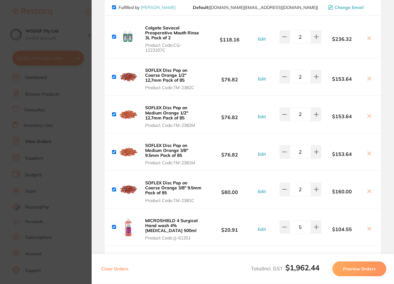
click at [175, 105] on b "SOFLEX Disc Pop on Medium Orange 1/2" 12.7mm Pack of 85" at bounding box center [166, 112] width 43 height 15
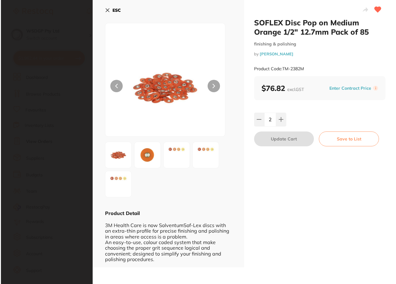
scroll to position [0, 0]
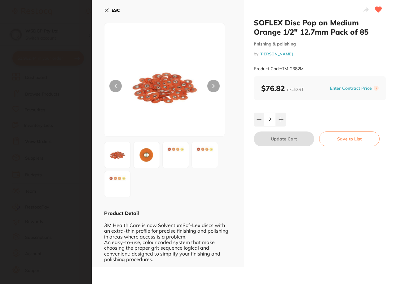
click at [107, 10] on icon at bounding box center [106, 10] width 3 height 3
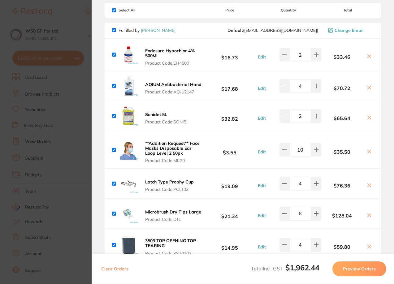
scroll to position [24, 0]
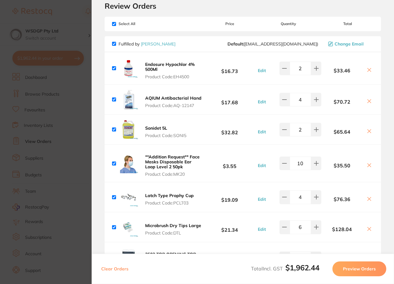
drag, startPoint x: 170, startPoint y: 72, endPoint x: 169, endPoint y: 63, distance: 10.0
click at [170, 72] on button "Endosure Hypochlor 4% 500Ml Product Code: EH4500" at bounding box center [173, 71] width 60 height 18
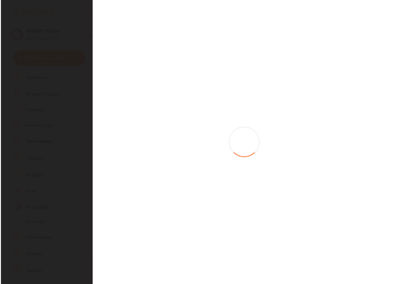
scroll to position [0, 0]
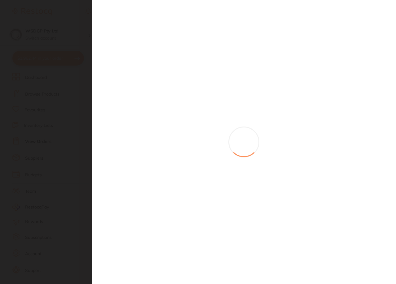
click at [169, 63] on section at bounding box center [198, 142] width 396 height 284
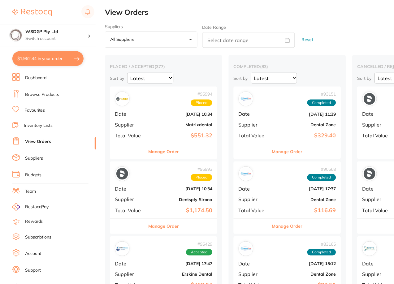
scroll to position [31, 0]
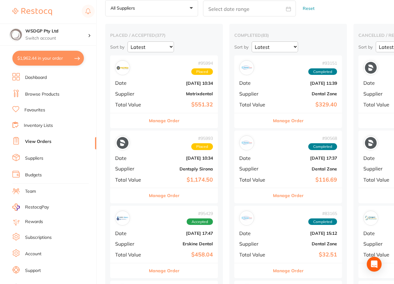
click at [54, 59] on button "$1,962.44 in your order" at bounding box center [48, 58] width 72 height 15
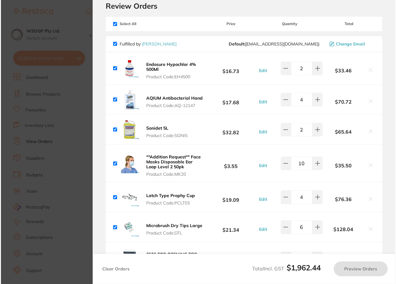
scroll to position [0, 0]
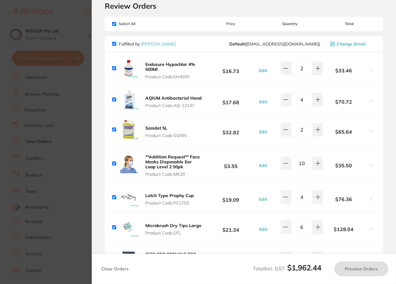
click at [183, 72] on button "Endosure Hypochlor 4% 500Ml Product Code: EH4500" at bounding box center [173, 71] width 61 height 18
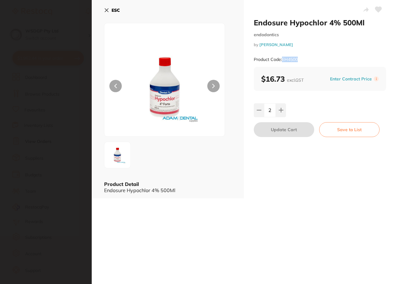
drag, startPoint x: 304, startPoint y: 54, endPoint x: 283, endPoint y: 58, distance: 21.4
click at [283, 58] on div "Product Code: EH4500" at bounding box center [320, 59] width 132 height 15
copy small "EH4500"
drag, startPoint x: 106, startPoint y: 11, endPoint x: 131, endPoint y: 55, distance: 50.5
click at [106, 11] on icon at bounding box center [106, 10] width 3 height 3
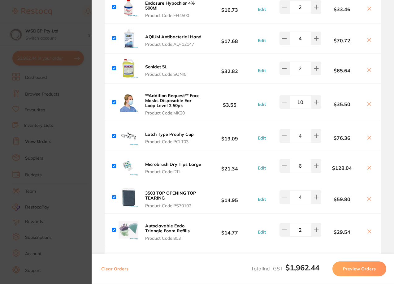
scroll to position [86, 0]
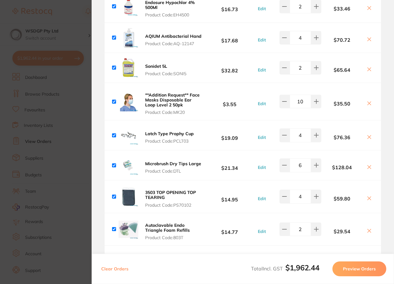
click at [191, 41] on span "Product Code: AQ-12147" at bounding box center [173, 43] width 56 height 5
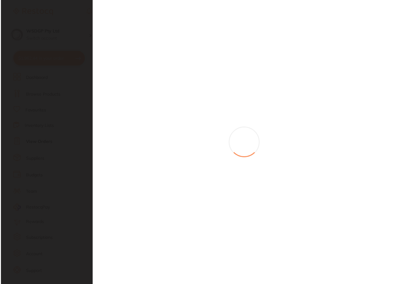
scroll to position [0, 0]
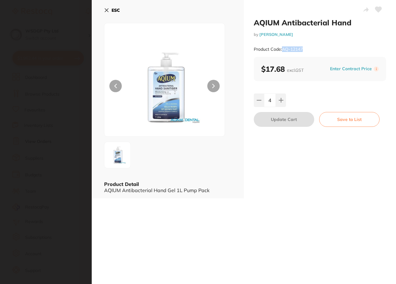
drag, startPoint x: 309, startPoint y: 46, endPoint x: 282, endPoint y: 49, distance: 26.8
click at [282, 49] on div "Product Code: AQ-12147" at bounding box center [320, 49] width 132 height 15
copy small "AQ-12147"
click at [107, 11] on icon at bounding box center [106, 10] width 3 height 3
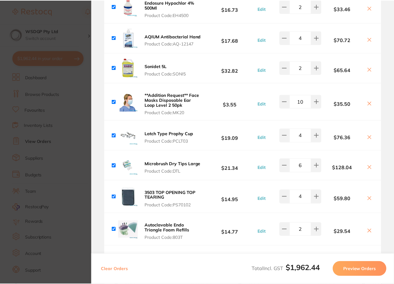
scroll to position [31, 0]
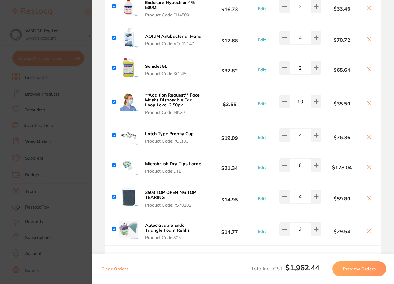
click at [163, 69] on button "Sonidet 5L Product Code: SONI5" at bounding box center [165, 69] width 45 height 13
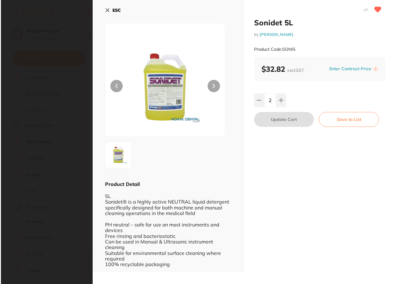
scroll to position [0, 0]
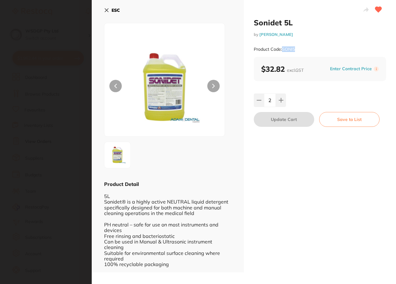
drag, startPoint x: 299, startPoint y: 47, endPoint x: 282, endPoint y: 48, distance: 17.1
click at [282, 48] on div "Product Code: SONI5" at bounding box center [320, 49] width 132 height 15
copy small "SONI5"
click at [105, 9] on icon at bounding box center [106, 10] width 5 height 5
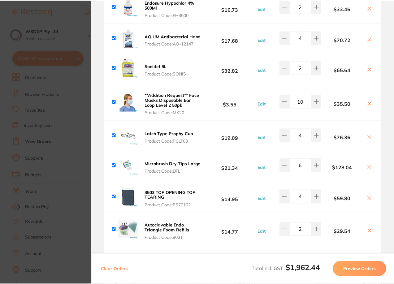
scroll to position [31, 0]
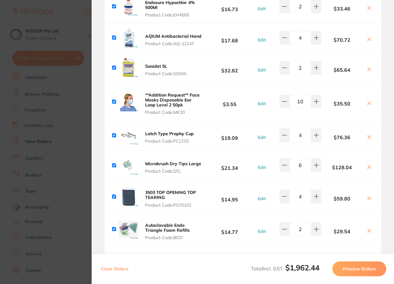
click at [172, 97] on b "**Addition Request** Face Masks Disposable Ear Loop Level 2 50pk" at bounding box center [172, 99] width 54 height 15
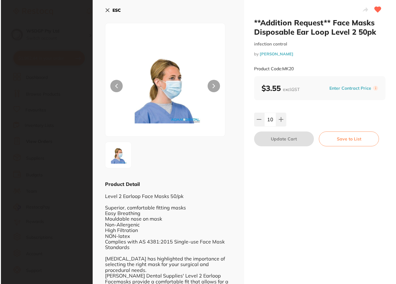
scroll to position [0, 0]
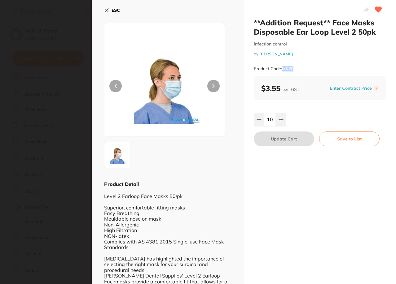
drag, startPoint x: 297, startPoint y: 67, endPoint x: 282, endPoint y: 68, distance: 15.5
click at [282, 68] on div "Product Code: MK20" at bounding box center [320, 68] width 132 height 15
copy small "MK20"
drag, startPoint x: 105, startPoint y: 10, endPoint x: 181, endPoint y: 78, distance: 102.0
click at [105, 10] on icon at bounding box center [106, 10] width 5 height 5
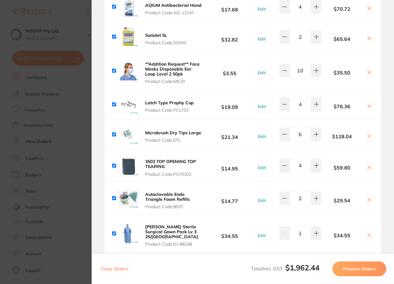
scroll to position [148, 0]
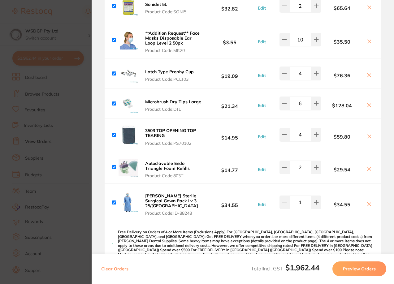
click at [170, 70] on b "Latch Type Prophy Cup" at bounding box center [169, 72] width 49 height 6
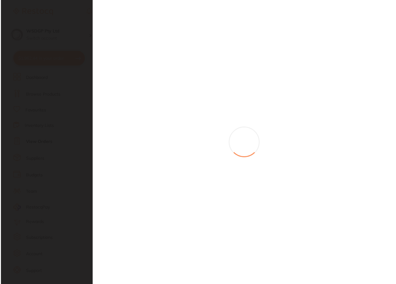
scroll to position [0, 0]
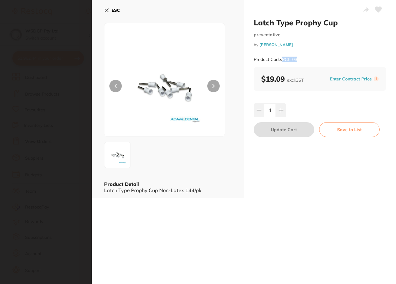
drag, startPoint x: 299, startPoint y: 57, endPoint x: 281, endPoint y: 58, distance: 17.7
click at [281, 58] on div "Product Code: PCLT03" at bounding box center [320, 59] width 132 height 15
copy small "PCLT03"
drag, startPoint x: 106, startPoint y: 10, endPoint x: 183, endPoint y: 87, distance: 108.1
click at [106, 10] on icon at bounding box center [106, 10] width 3 height 3
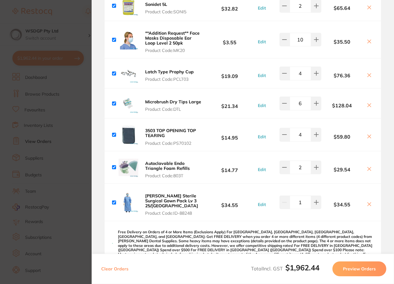
scroll to position [179, 0]
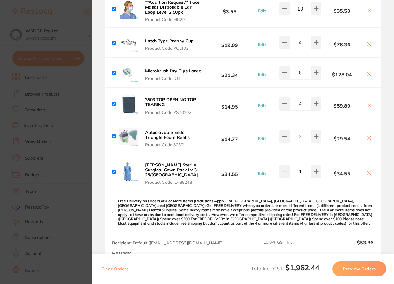
click at [176, 74] on button "Microbrush Dry Tips Large Product Code: DTL" at bounding box center [173, 74] width 60 height 13
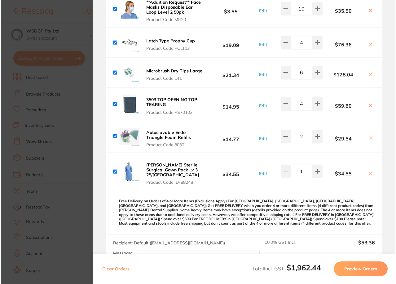
scroll to position [0, 0]
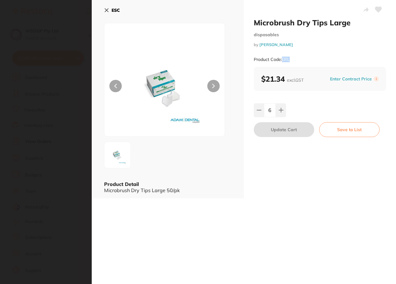
drag, startPoint x: 293, startPoint y: 58, endPoint x: 283, endPoint y: 59, distance: 10.3
click at [283, 59] on div "Product Code: DTL" at bounding box center [320, 59] width 132 height 15
copy small "DTL"
drag, startPoint x: 106, startPoint y: 10, endPoint x: 198, endPoint y: 78, distance: 114.7
click at [106, 10] on icon at bounding box center [106, 10] width 5 height 5
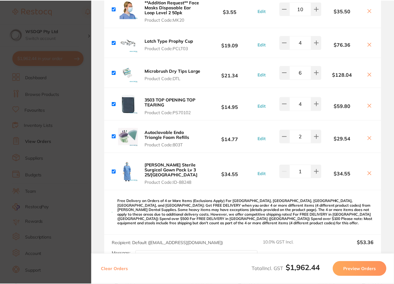
scroll to position [31, 0]
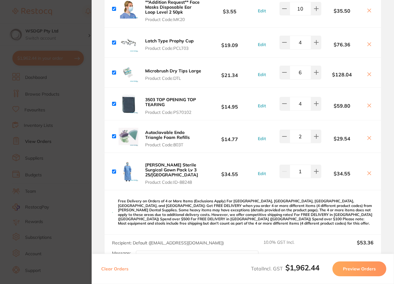
click at [167, 100] on b "3503 TOP OPENING TOP TEARING" at bounding box center [170, 102] width 51 height 11
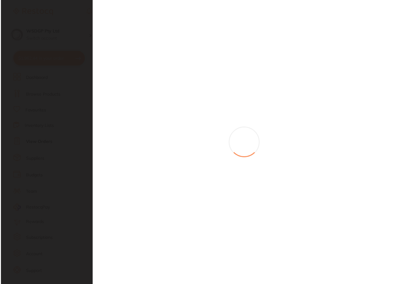
scroll to position [0, 0]
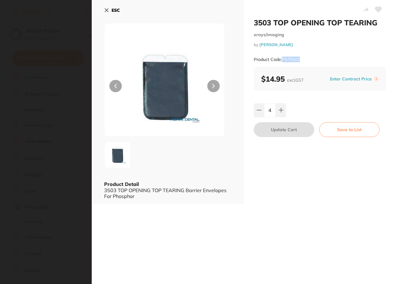
drag, startPoint x: 312, startPoint y: 56, endPoint x: 282, endPoint y: 57, distance: 29.7
click at [282, 57] on div "Product Code: PS70102" at bounding box center [320, 59] width 132 height 15
copy small "PS70102"
click at [110, 11] on button "ESC" at bounding box center [112, 10] width 16 height 11
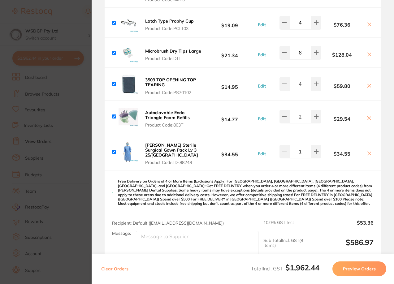
scroll to position [210, 0]
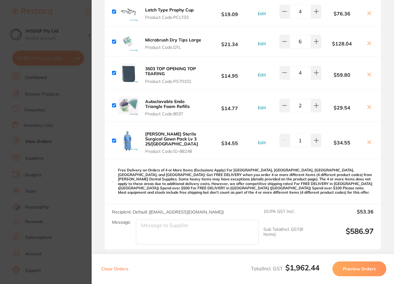
click at [161, 102] on b "Autoclavable Endo Triangle Foam Refills" at bounding box center [167, 104] width 45 height 11
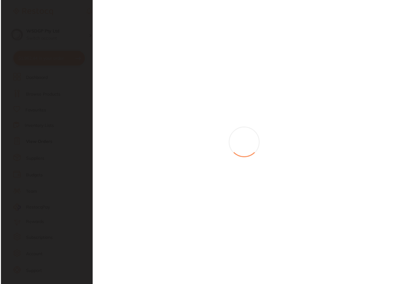
scroll to position [0, 0]
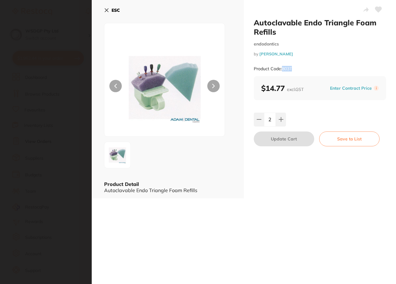
drag, startPoint x: 297, startPoint y: 66, endPoint x: 283, endPoint y: 68, distance: 14.3
click at [283, 68] on div "Product Code: 803T" at bounding box center [320, 68] width 132 height 15
drag, startPoint x: 108, startPoint y: 11, endPoint x: 163, endPoint y: 160, distance: 159.7
click at [108, 11] on icon at bounding box center [106, 10] width 5 height 5
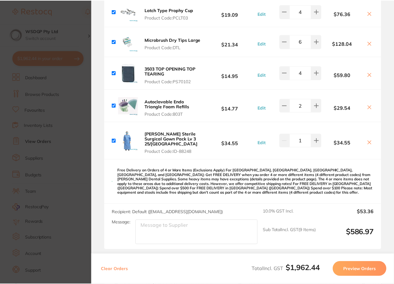
scroll to position [31, 0]
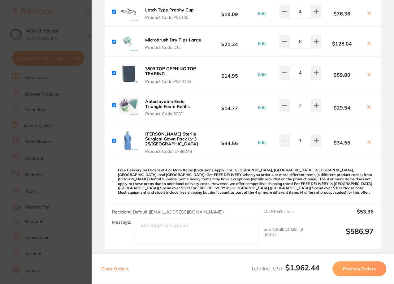
click at [166, 142] on button "[PERSON_NAME] Sterile Surgical Gown Pack Lv 3 25/Carton Product Code: ID-88248" at bounding box center [173, 142] width 60 height 23
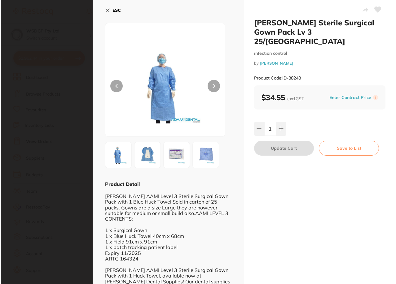
scroll to position [0, 0]
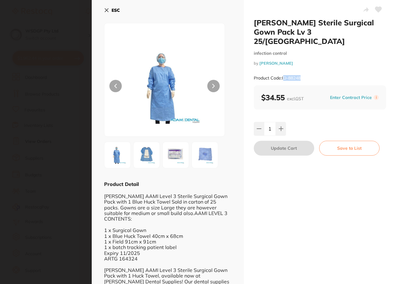
drag, startPoint x: 307, startPoint y: 65, endPoint x: 283, endPoint y: 69, distance: 24.1
click at [283, 71] on div "Product Code: ID-88248" at bounding box center [320, 78] width 132 height 15
click at [302, 71] on div "Product Code: ID-88248" at bounding box center [320, 78] width 132 height 15
drag, startPoint x: 302, startPoint y: 68, endPoint x: 281, endPoint y: 69, distance: 21.7
click at [281, 71] on div "Product Code: ID-88248" at bounding box center [320, 78] width 132 height 15
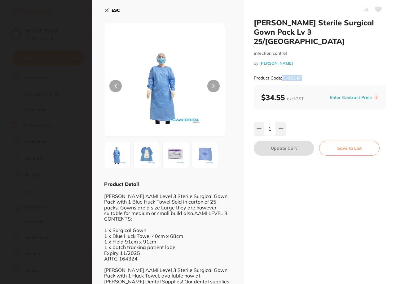
click at [107, 11] on icon at bounding box center [106, 10] width 3 height 3
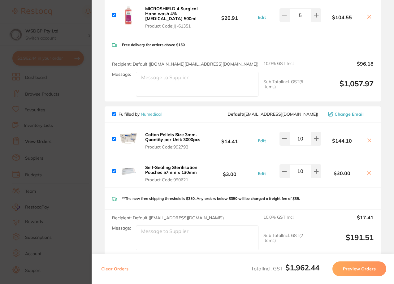
scroll to position [736, 0]
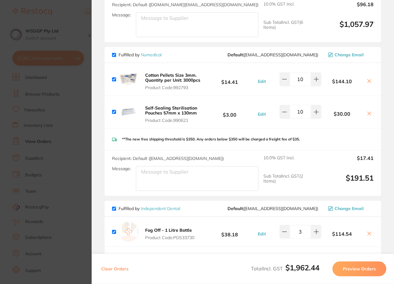
drag, startPoint x: 169, startPoint y: 76, endPoint x: 346, endPoint y: 57, distance: 178.7
click at [169, 76] on b "Cotton Pellets Size 3mm. Quantity per Unit: 3000pcs" at bounding box center [172, 77] width 55 height 11
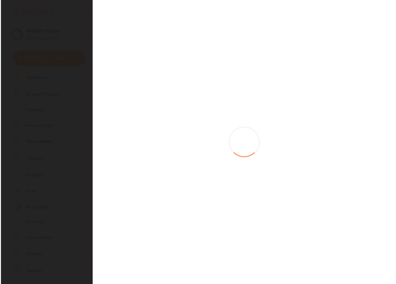
scroll to position [0, 0]
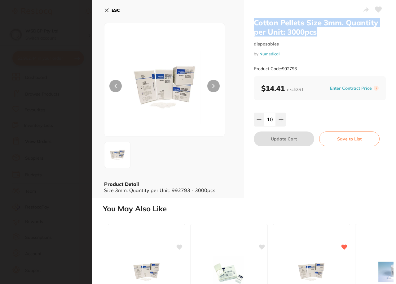
drag, startPoint x: 326, startPoint y: 36, endPoint x: 254, endPoint y: 24, distance: 73.3
click at [254, 24] on h2 "Cotton Pellets Size 3mm. Quantity per Unit: 3000pcs" at bounding box center [320, 27] width 132 height 19
click at [105, 10] on icon at bounding box center [106, 10] width 5 height 5
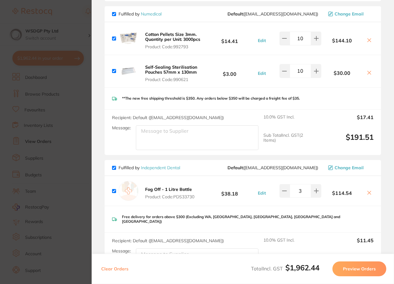
scroll to position [767, 0]
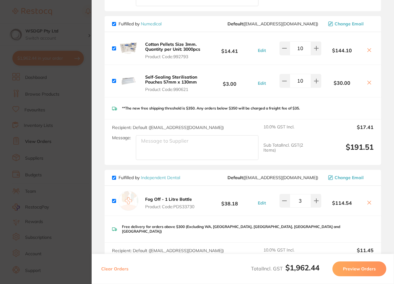
click at [162, 76] on b "Self-Sealing Sterilisation Pouches 57mm x 130mm" at bounding box center [171, 79] width 52 height 11
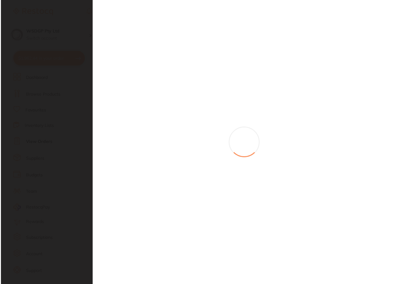
scroll to position [0, 0]
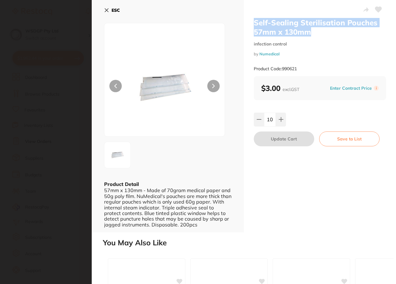
drag, startPoint x: 313, startPoint y: 32, endPoint x: 251, endPoint y: 24, distance: 63.1
click at [251, 24] on div "Self-Sealing Sterilisation Pouches 57mm x 130mm infection control by Numedical …" at bounding box center [320, 116] width 152 height 232
drag, startPoint x: 106, startPoint y: 8, endPoint x: 270, endPoint y: 123, distance: 199.8
click at [106, 8] on icon at bounding box center [106, 10] width 5 height 5
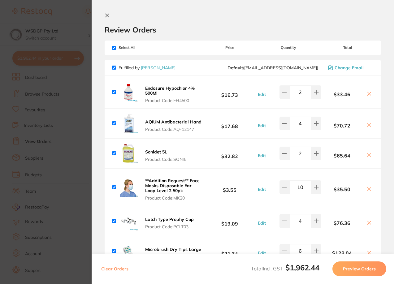
click at [367, 94] on icon at bounding box center [369, 93] width 5 height 5
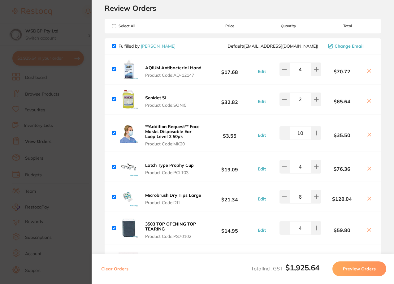
scroll to position [31, 0]
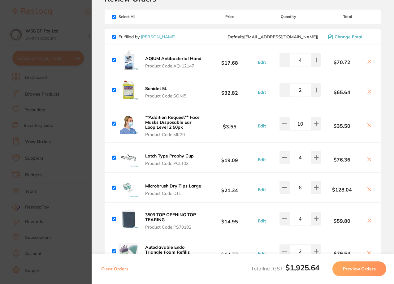
checkbox input "true"
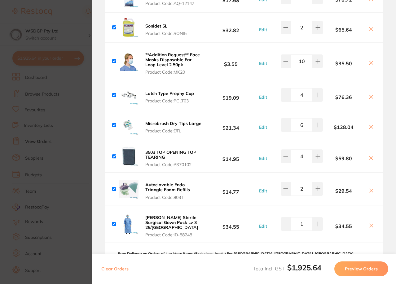
scroll to position [93, 0]
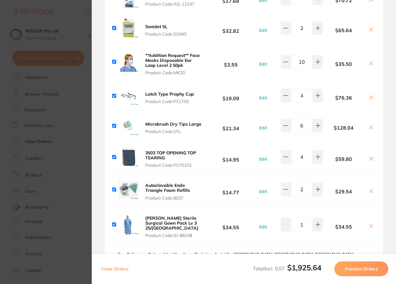
click at [141, 91] on div "Latch Type Prophy Cup Product Code: PCLT03" at bounding box center [154, 96] width 84 height 20
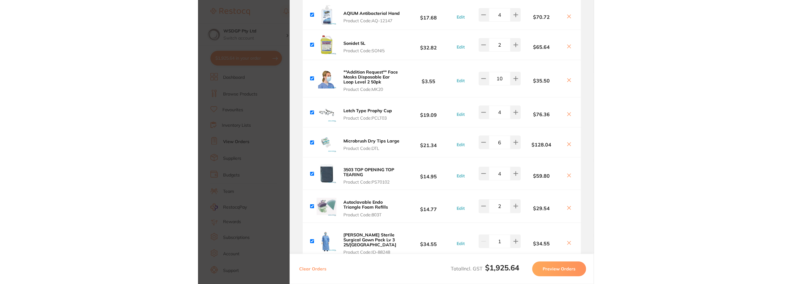
scroll to position [78, 0]
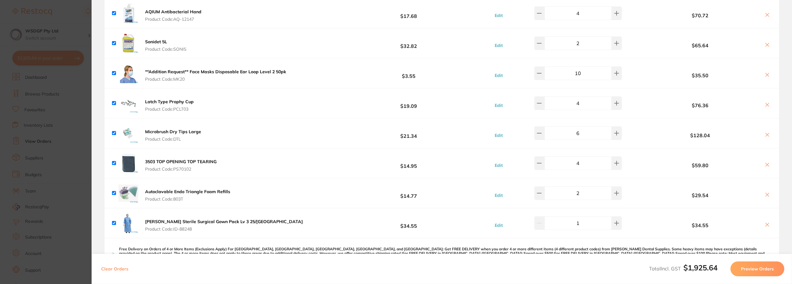
drag, startPoint x: 34, startPoint y: 40, endPoint x: 115, endPoint y: 1, distance: 89.7
click at [34, 39] on section "Update RRP Set your pre negotiated price for this item. Item Agreed RRP (excl. …" at bounding box center [396, 142] width 792 height 284
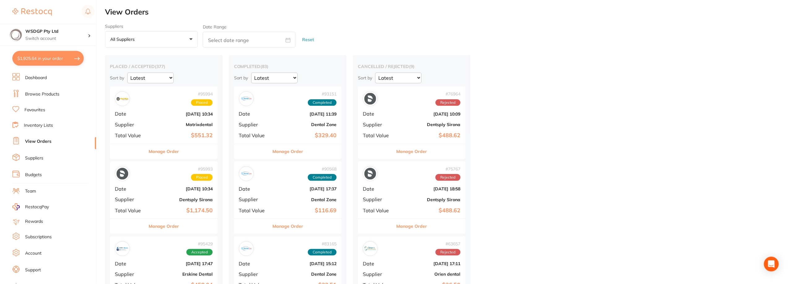
scroll to position [31, 0]
